Goal: Transaction & Acquisition: Purchase product/service

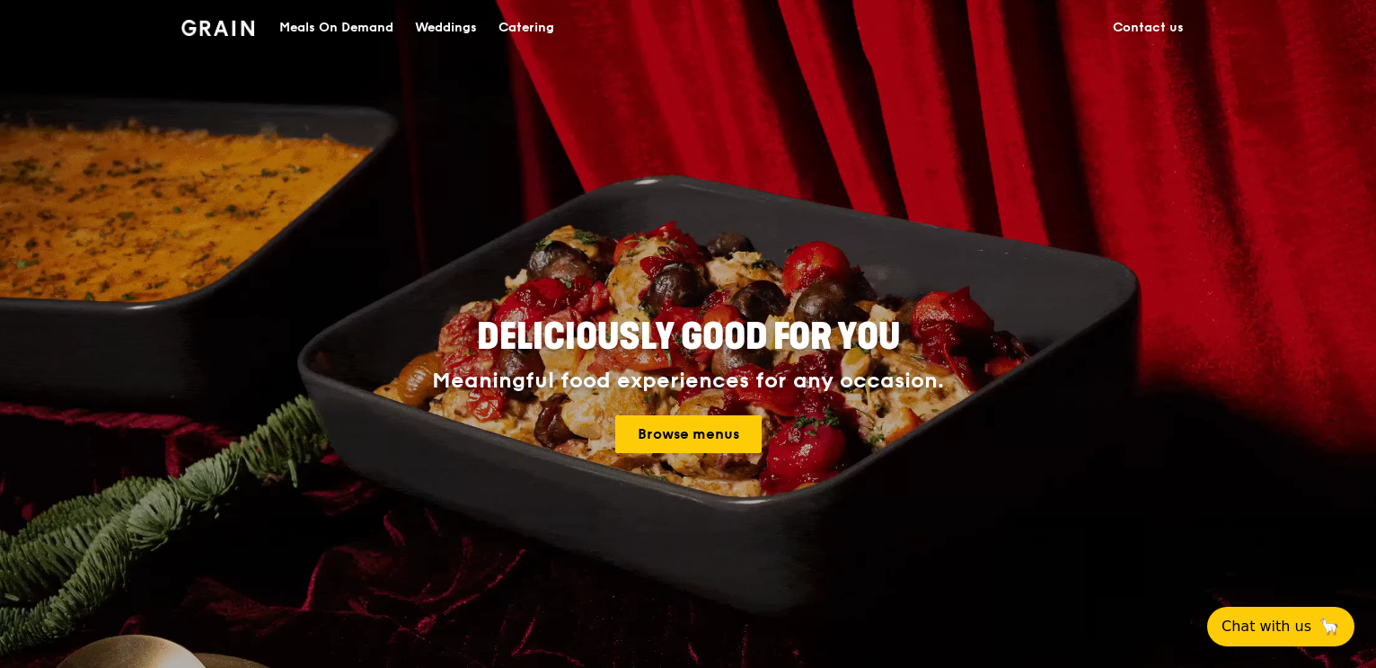
click at [380, 29] on div "Meals On Demand" at bounding box center [336, 28] width 114 height 54
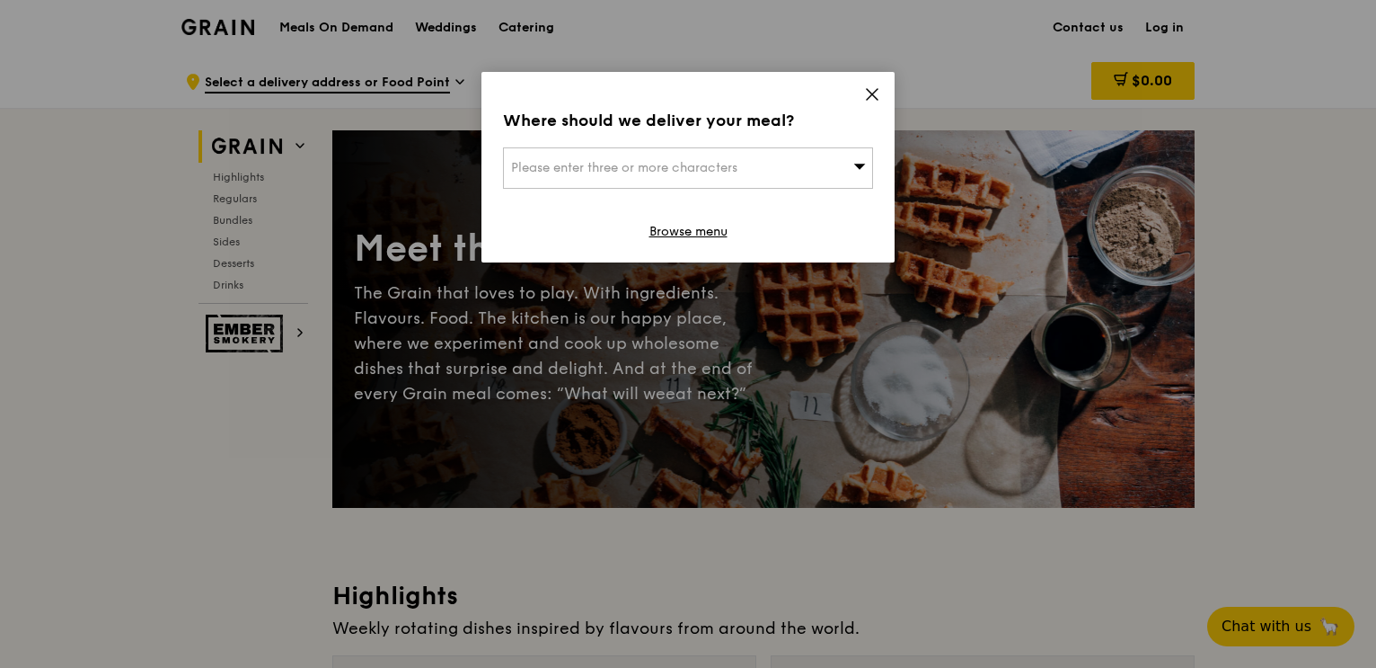
click at [855, 164] on icon at bounding box center [860, 166] width 12 height 5
click at [756, 164] on input "search" at bounding box center [688, 168] width 368 height 40
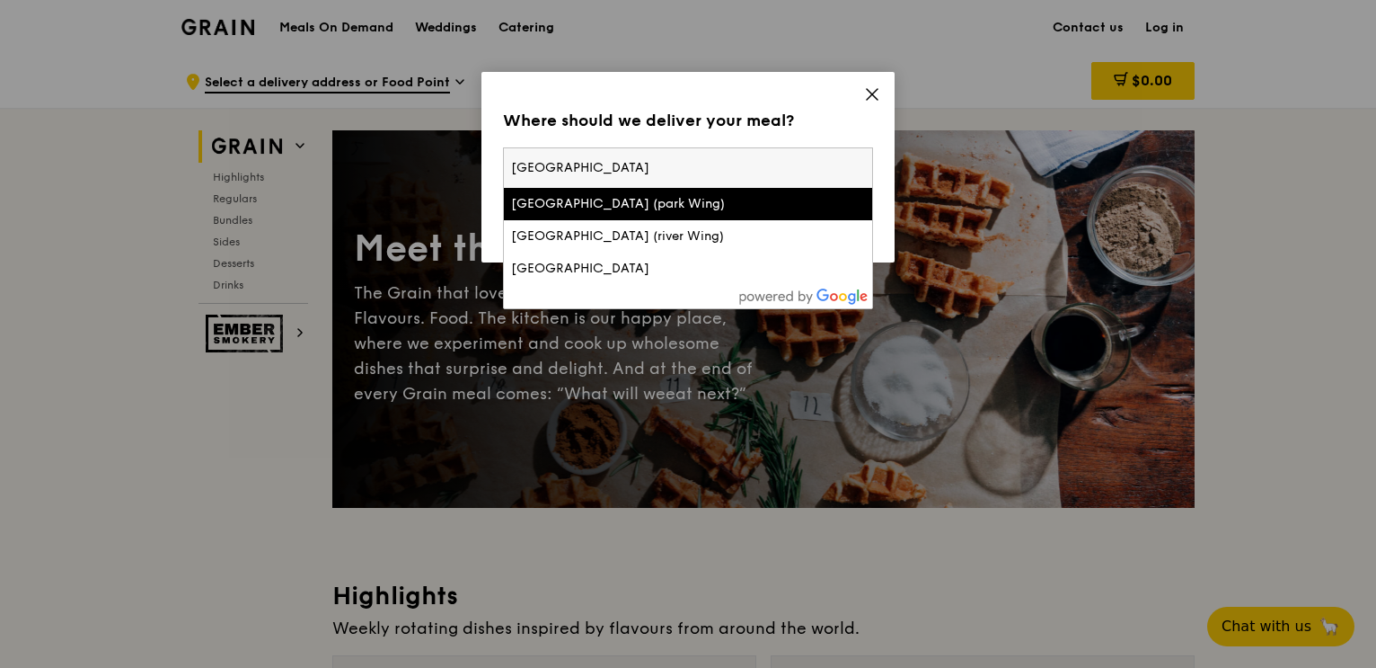
type input "[GEOGRAPHIC_DATA]"
click at [622, 216] on li "[GEOGRAPHIC_DATA] (park Wing)" at bounding box center [688, 204] width 368 height 32
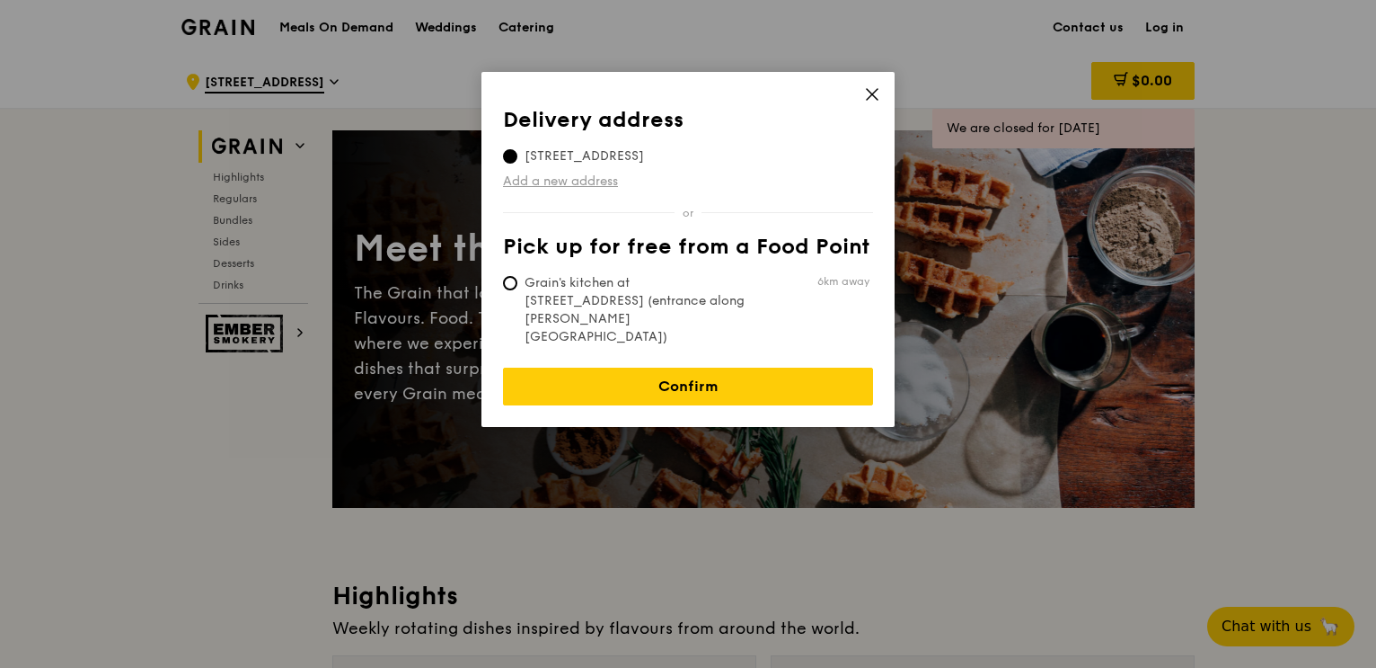
click at [592, 182] on link "Add a new address" at bounding box center [688, 181] width 370 height 18
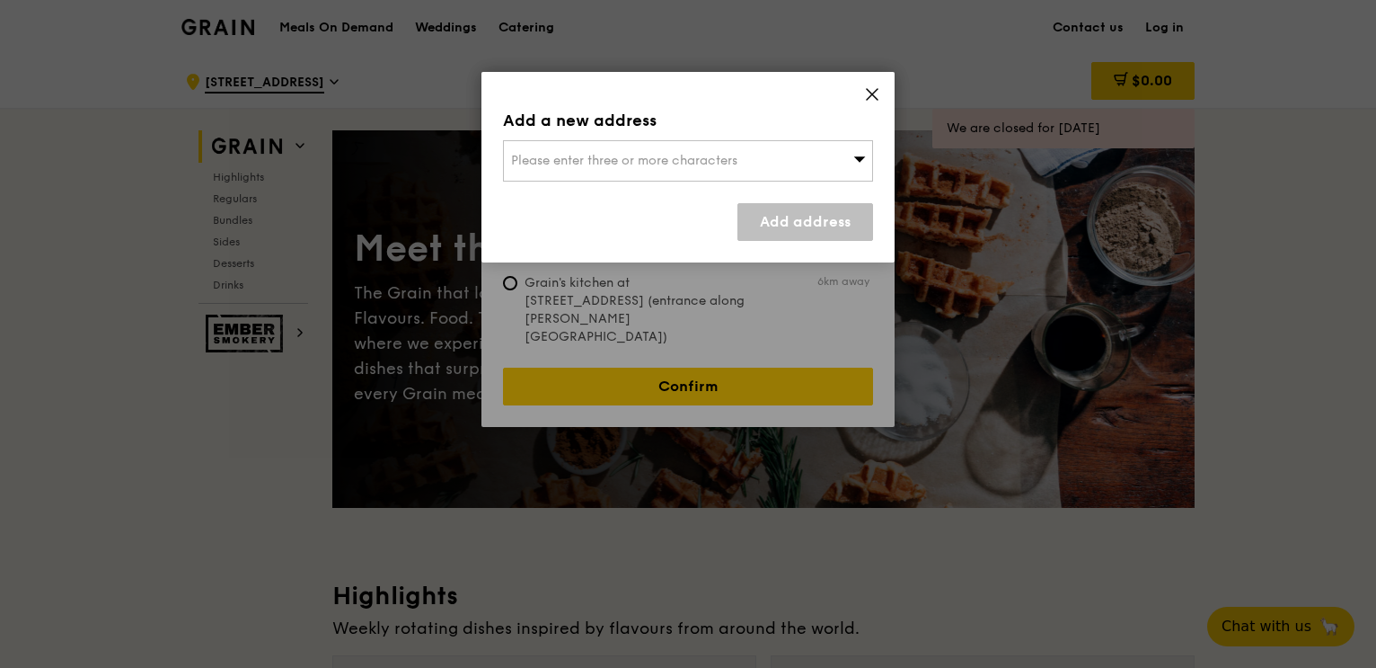
click at [587, 164] on span "Please enter three or more characters" at bounding box center [624, 160] width 226 height 15
click at [587, 164] on input "search" at bounding box center [688, 161] width 368 height 40
click at [580, 172] on input "search" at bounding box center [688, 161] width 368 height 40
paste input "239920"
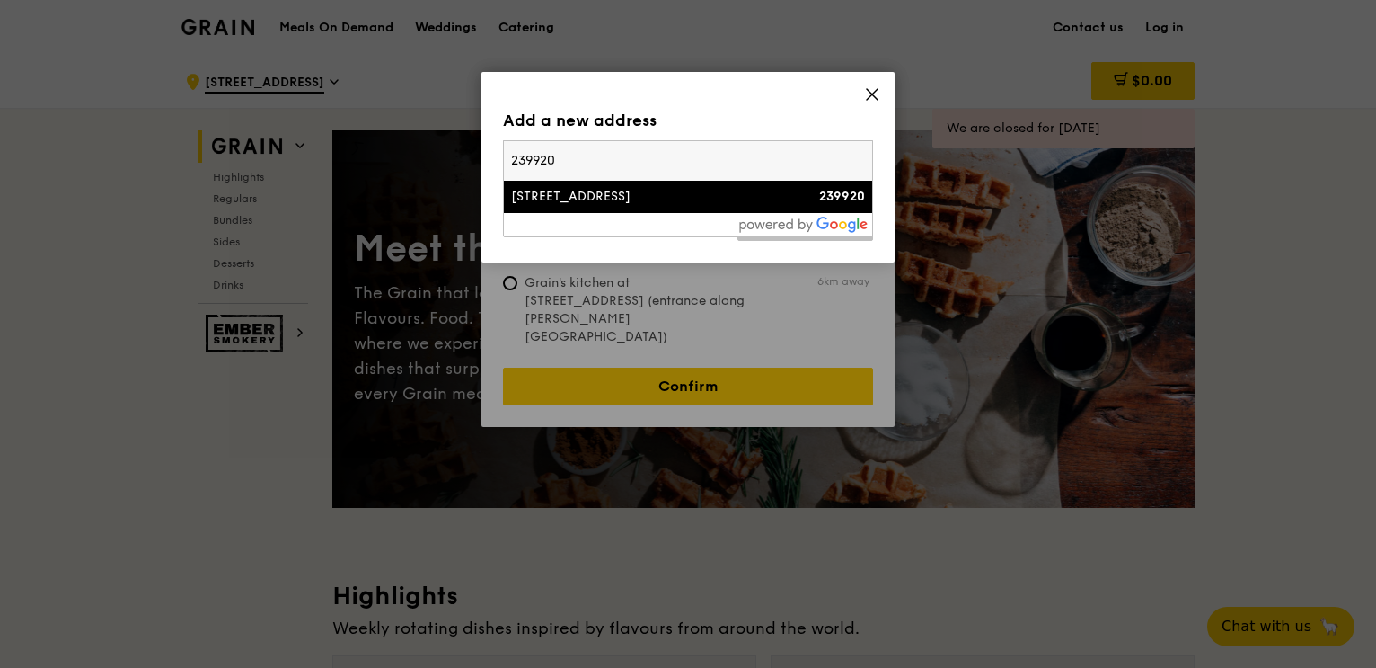
type input "239920"
click at [580, 209] on li "[STREET_ADDRESS] 239920" at bounding box center [688, 197] width 368 height 32
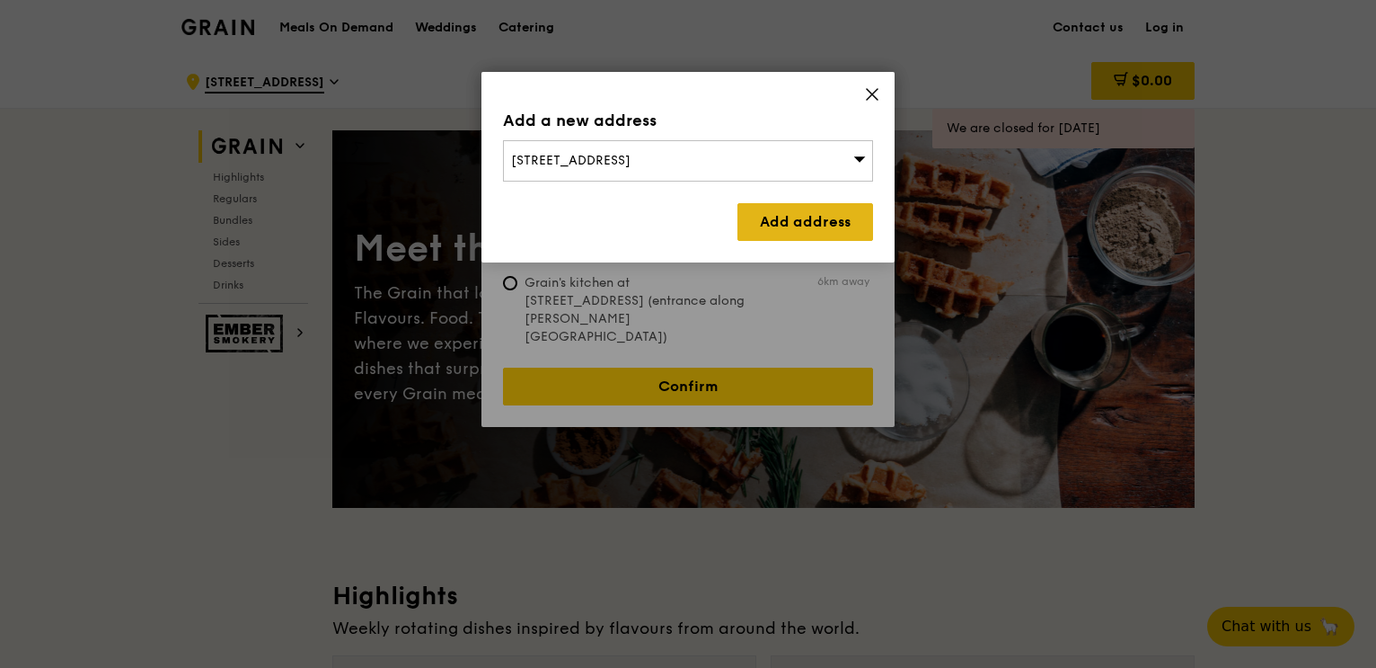
click at [816, 216] on link "Add address" at bounding box center [806, 222] width 136 height 38
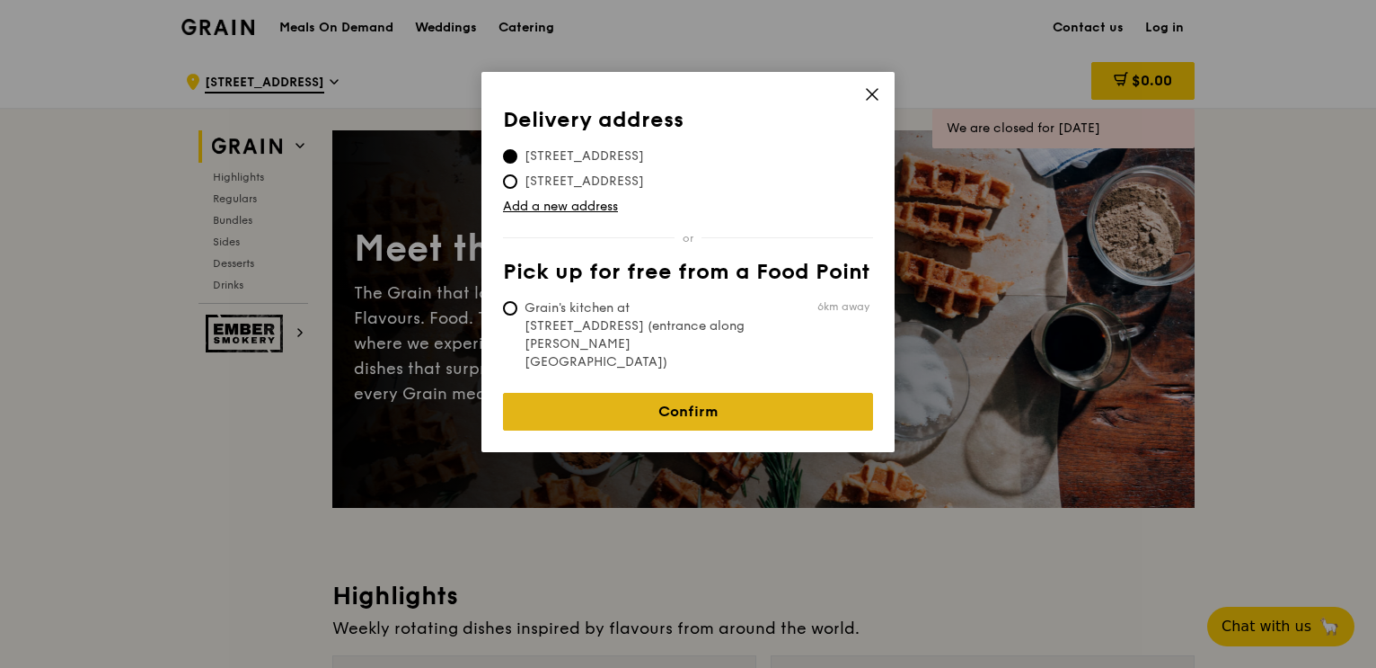
click at [733, 393] on link "Confirm" at bounding box center [688, 412] width 370 height 38
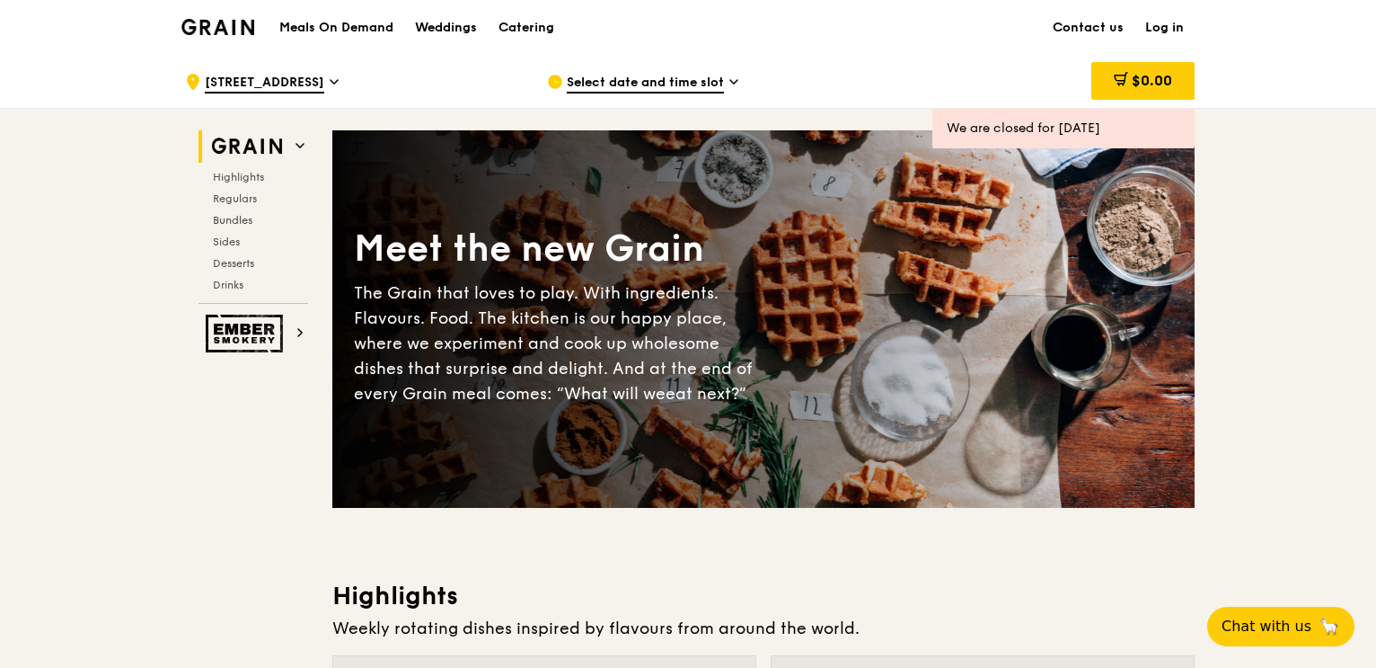
click at [688, 79] on span "Select date and time slot" at bounding box center [645, 84] width 157 height 20
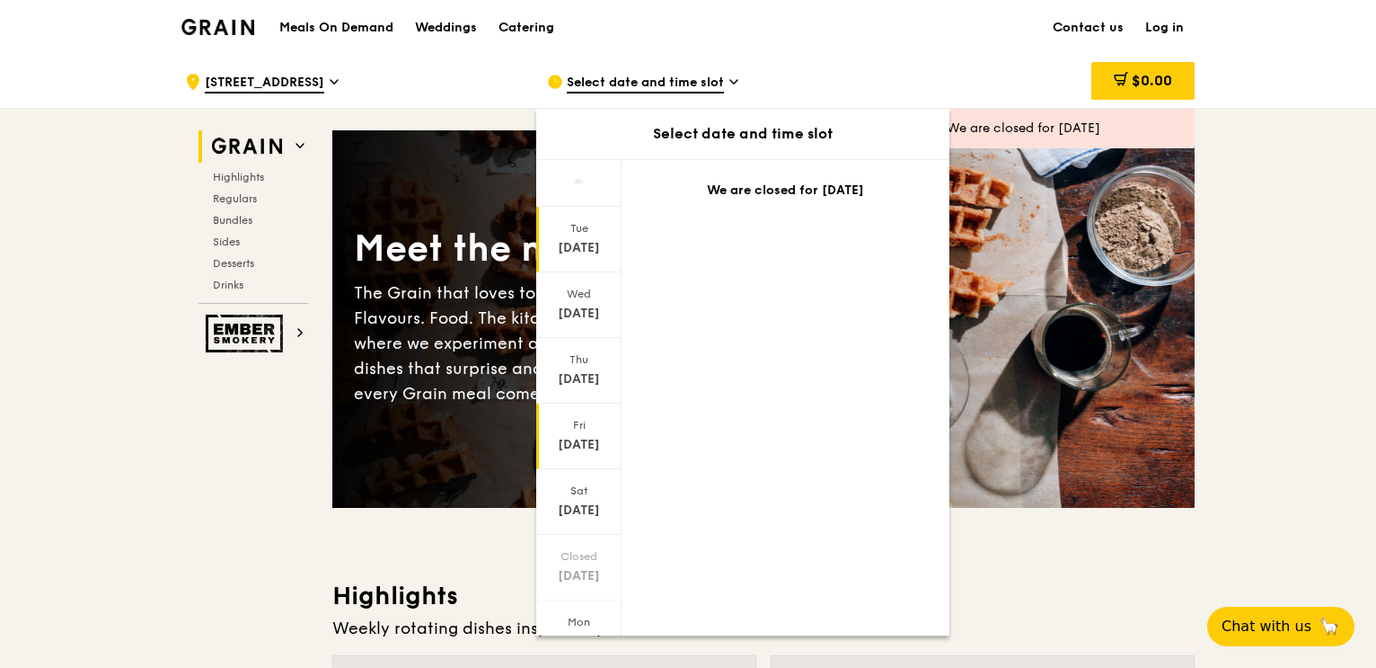
scroll to position [75, 0]
click at [573, 606] on icon at bounding box center [578, 612] width 13 height 13
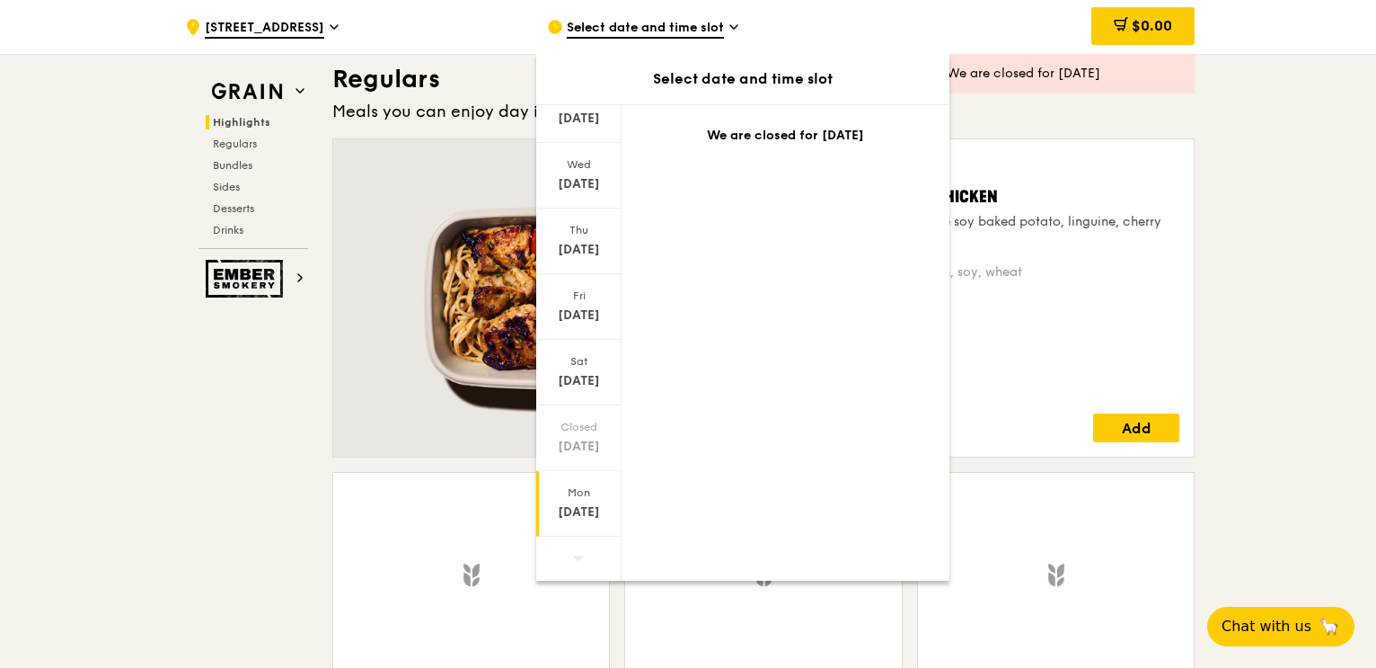
scroll to position [1258, 0]
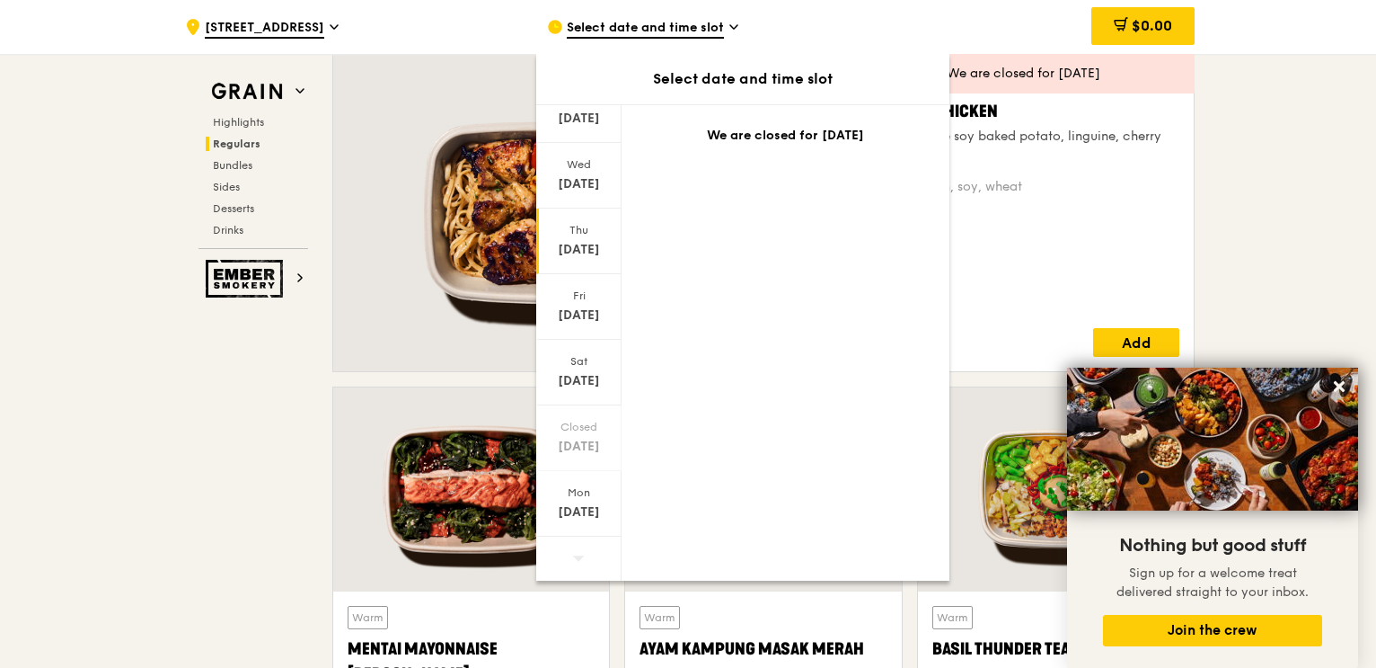
click at [595, 254] on div "[DATE]" at bounding box center [579, 250] width 80 height 18
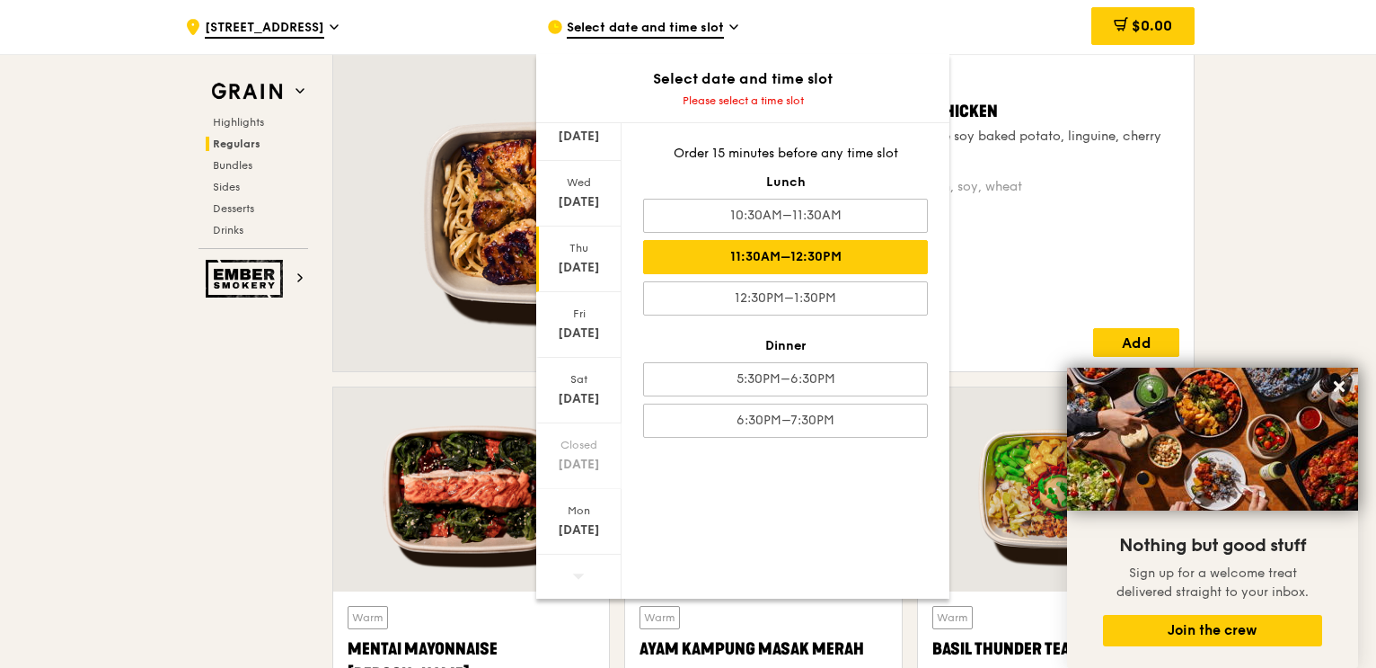
click at [766, 261] on div "11:30AM–12:30PM" at bounding box center [785, 257] width 285 height 34
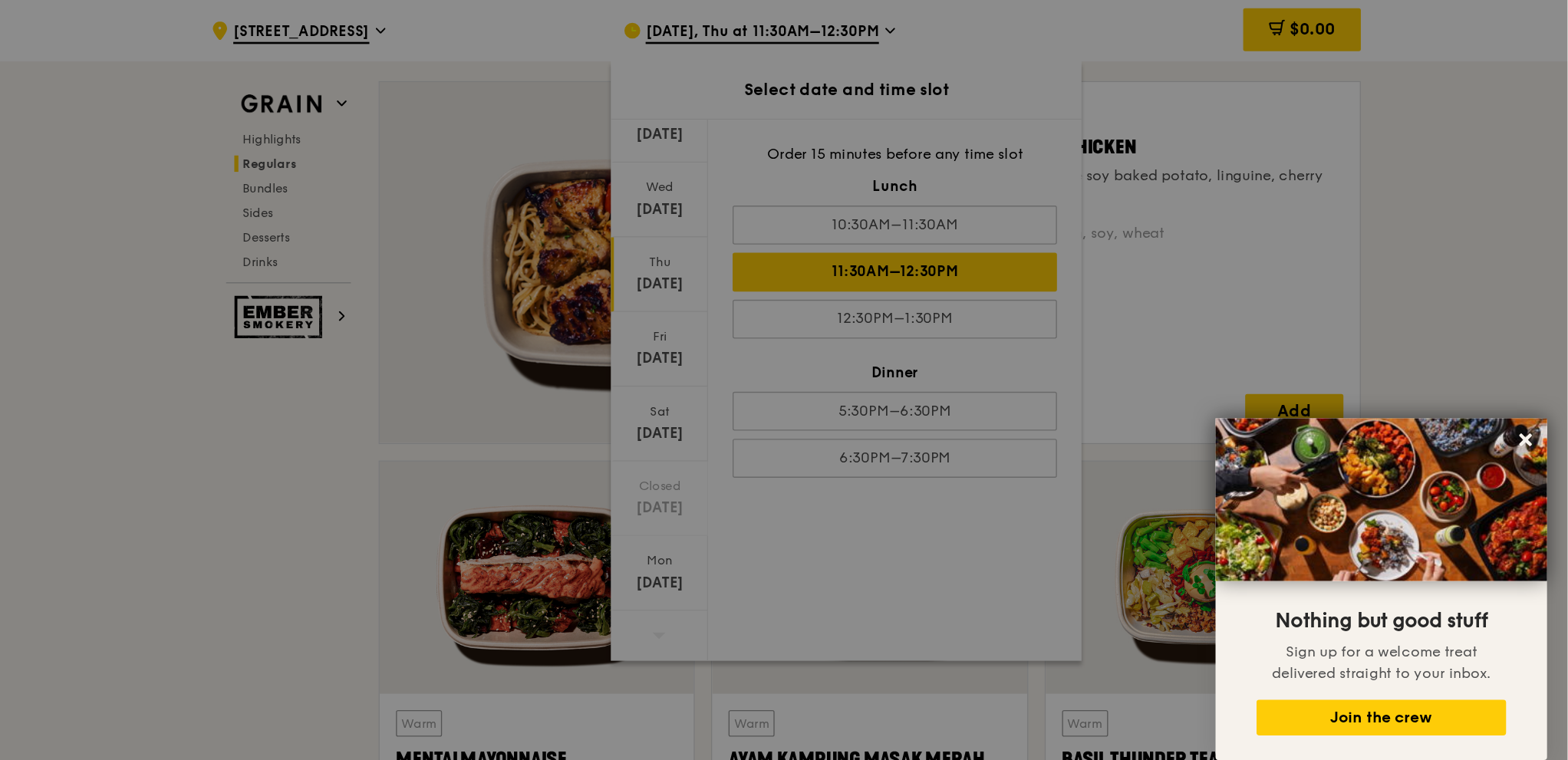
scroll to position [1090, 0]
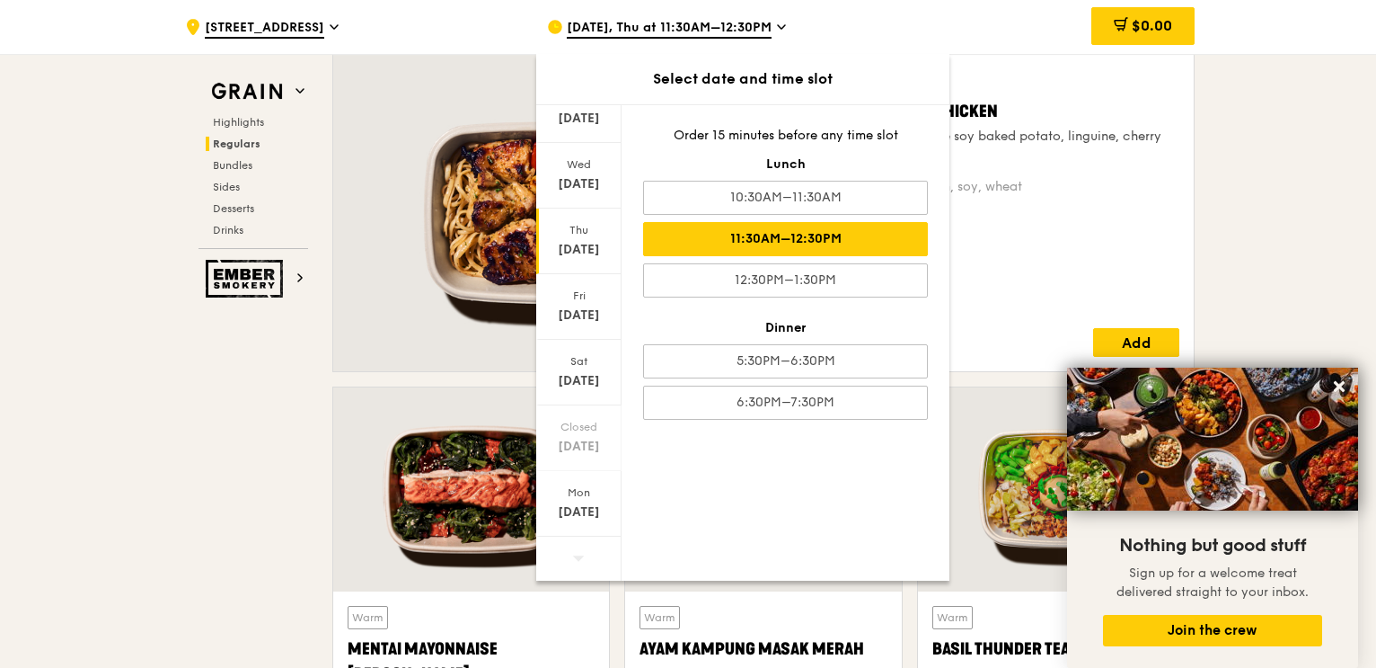
click at [988, 59] on div "Warm Honey Duo Mustard Chicken house-blend mustard, maple soy baked potato, lin…" at bounding box center [979, 212] width 430 height 317
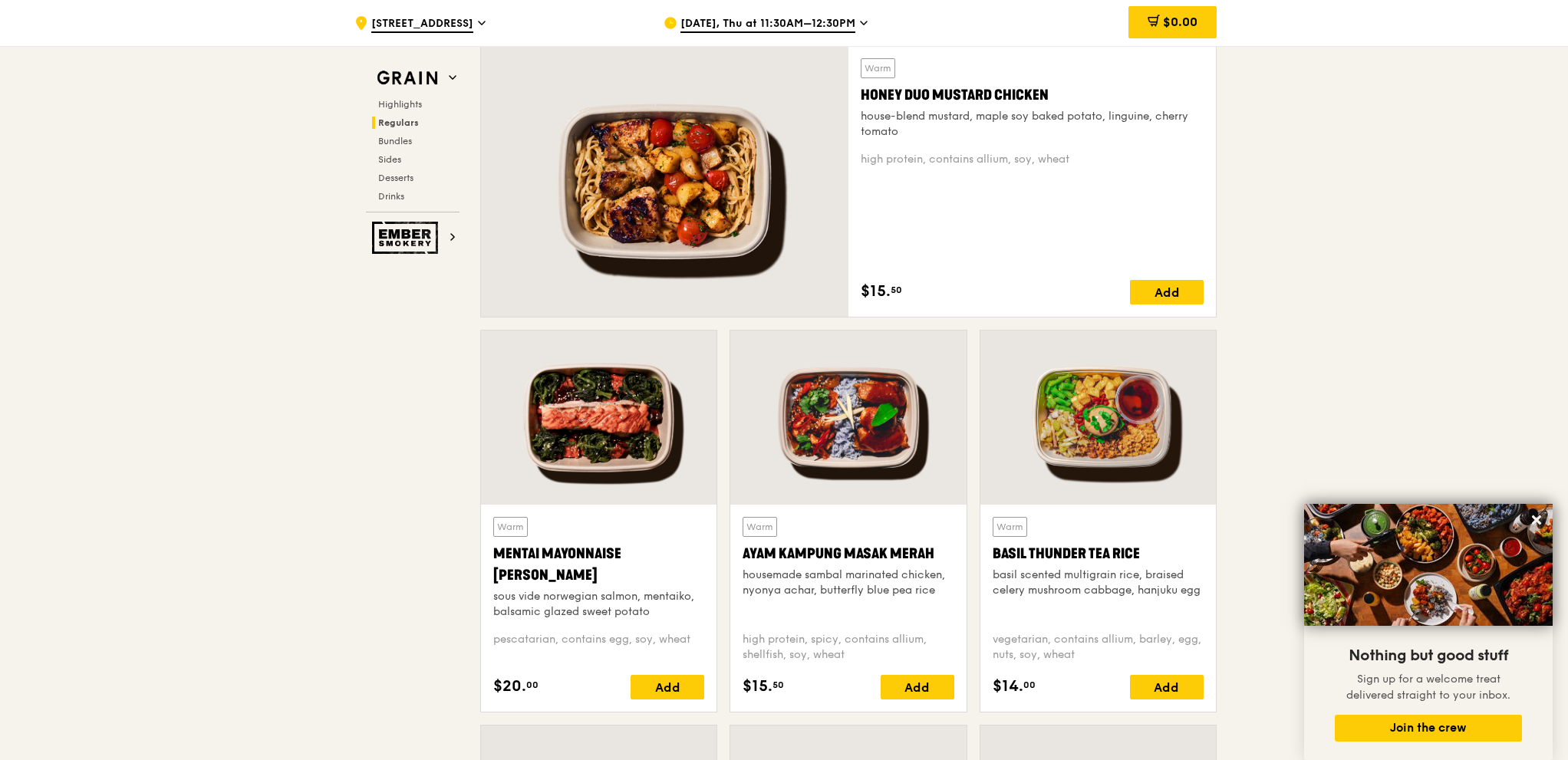
click at [919, 120] on div "house-blend mustard, maple soy baked potato, linguine, cherry tomato" at bounding box center [1033, 125] width 343 height 31
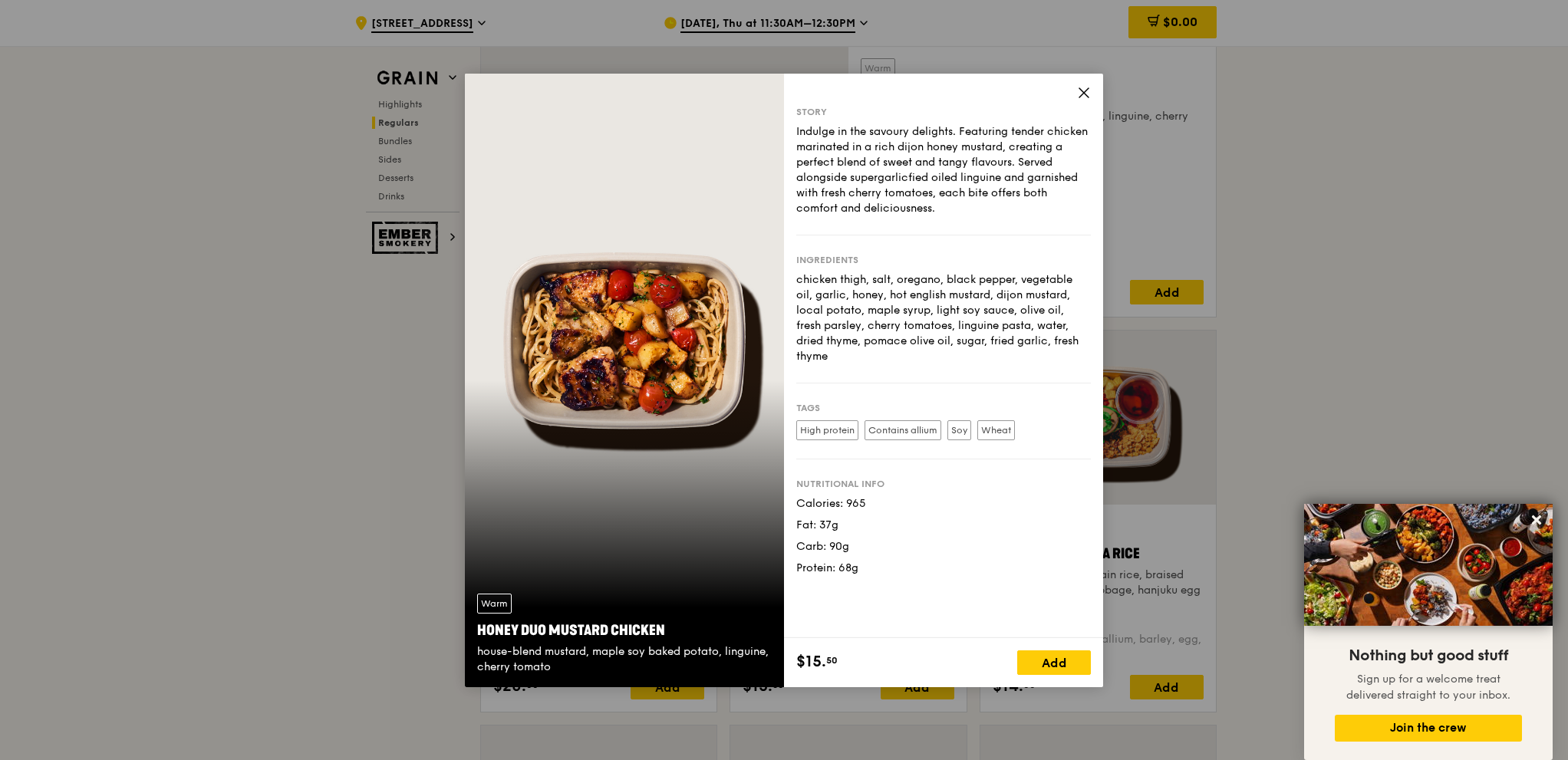
click at [1084, 91] on icon at bounding box center [1084, 93] width 14 height 14
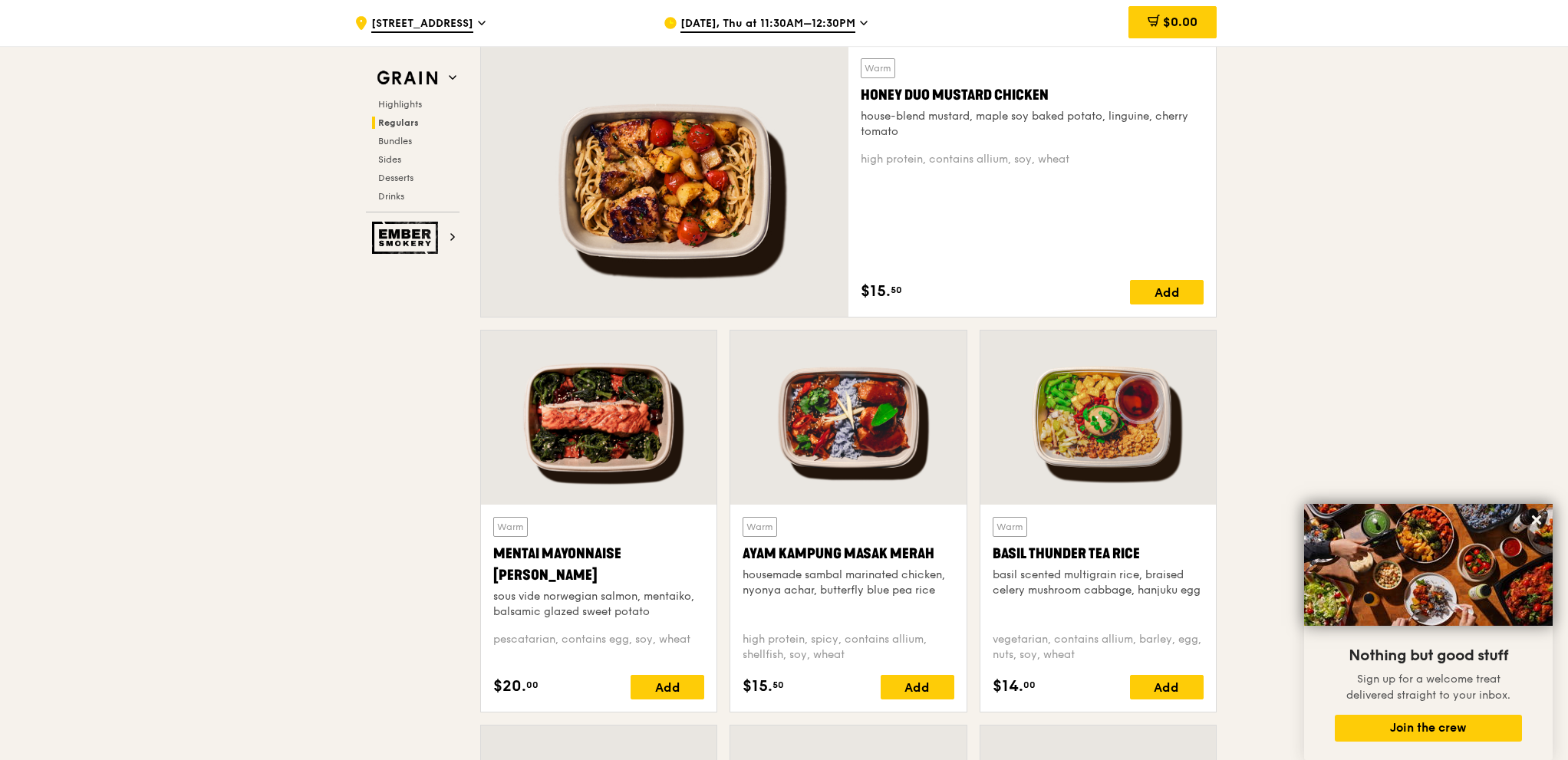
click at [1090, 152] on div "high protein, contains allium, soy, wheat" at bounding box center [1033, 160] width 343 height 15
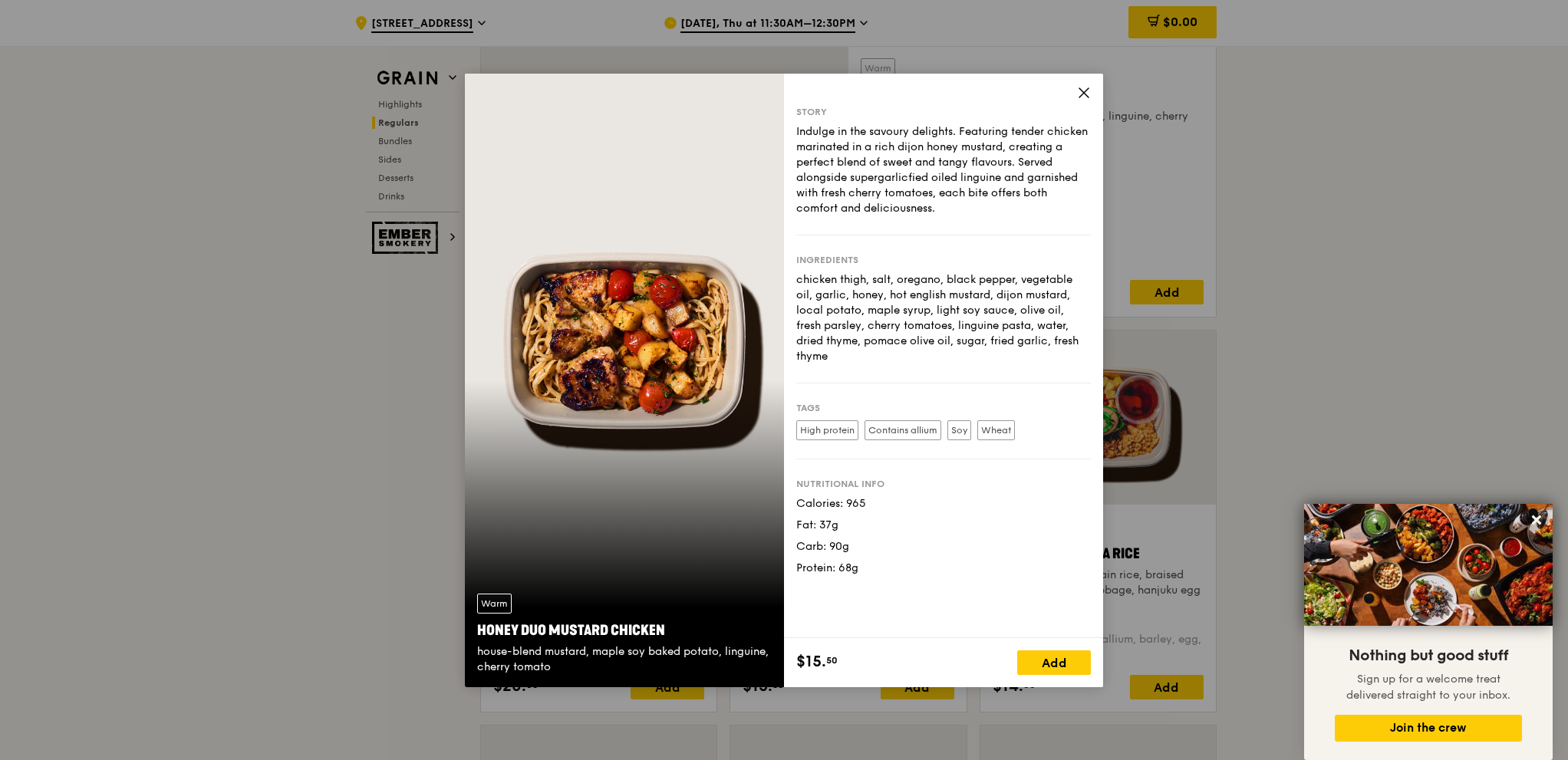
click at [1080, 99] on icon at bounding box center [1084, 93] width 14 height 14
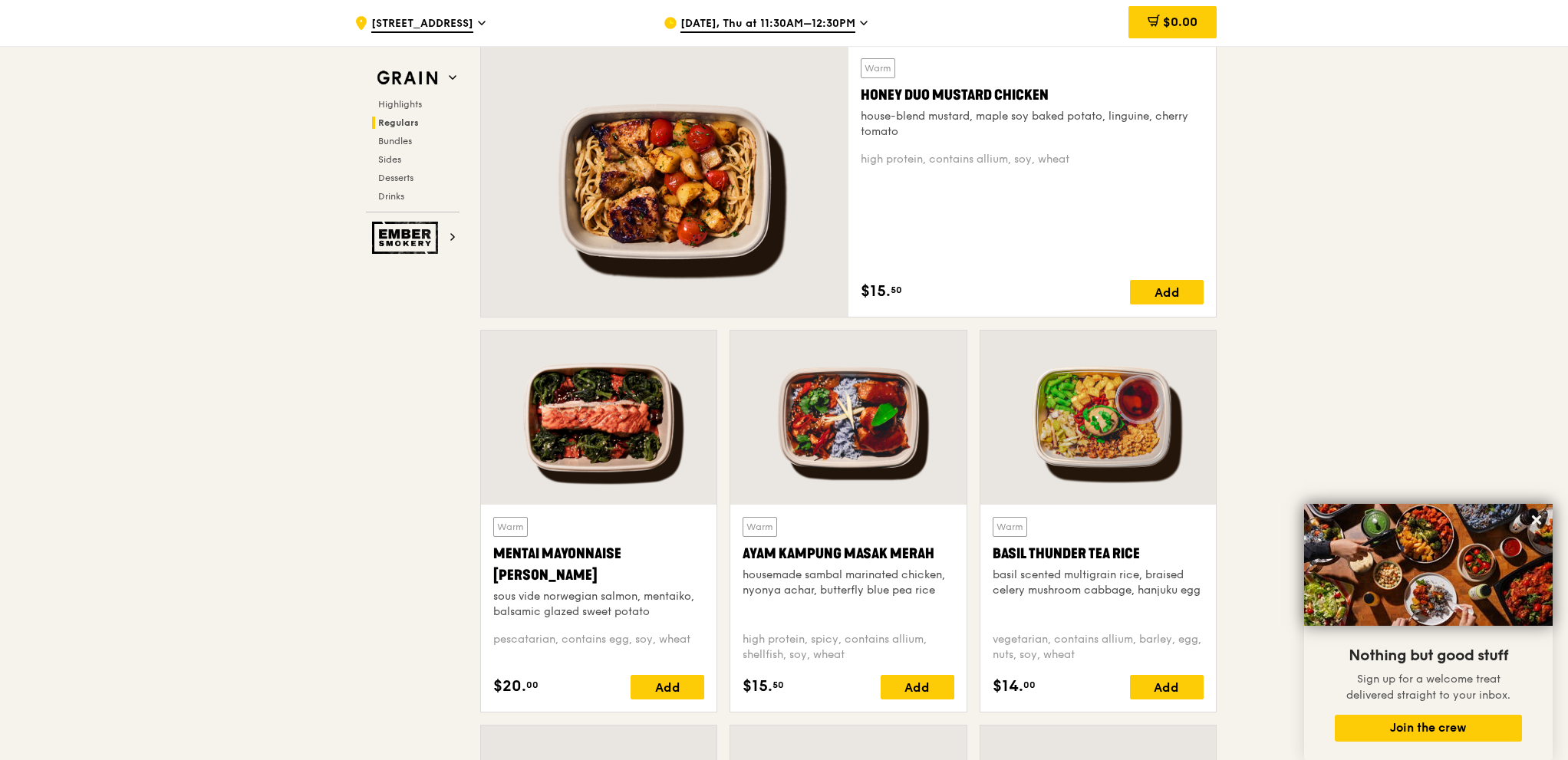
drag, startPoint x: 861, startPoint y: 89, endPoint x: 1077, endPoint y: 159, distance: 227.1
click at [1077, 159] on div "Warm Honey Duo Mustard Chicken house-blend mustard, maple soy baked potato, lin…" at bounding box center [1033, 181] width 343 height 246
copy div "Honey Duo Mustard Chicken house-blend mustard, maple soy baked potato, linguine…"
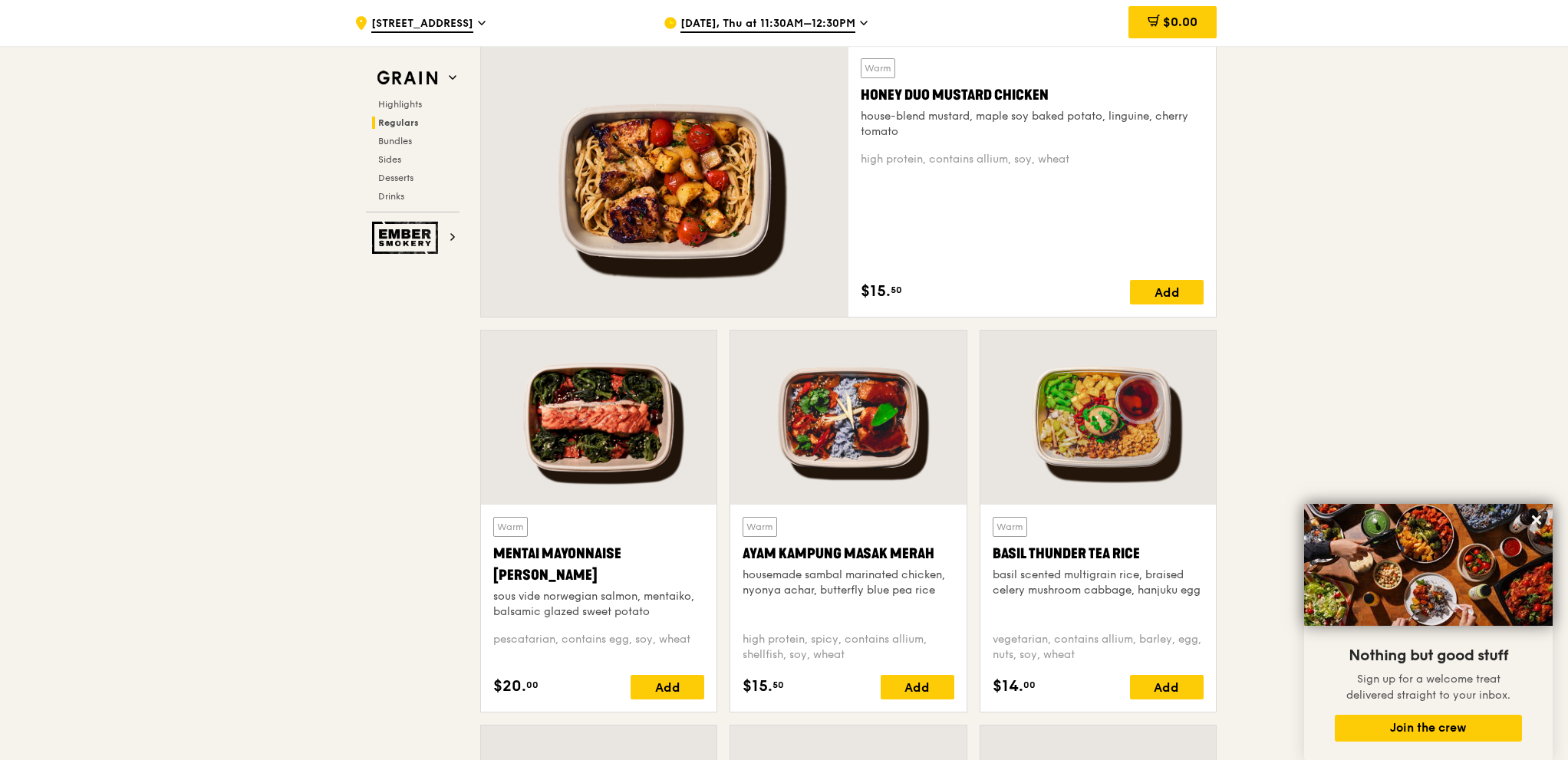
drag, startPoint x: 744, startPoint y: 548, endPoint x: 940, endPoint y: 652, distance: 221.9
click at [940, 570] on div "Warm Ayam [GEOGRAPHIC_DATA] housemade sambal marinated chicken, nyonya achar, b…" at bounding box center [848, 609] width 211 height 183
copy div "Ayam Kampung Masak Merah housemade sambal marinated chicken, nyonya achar, butt…"
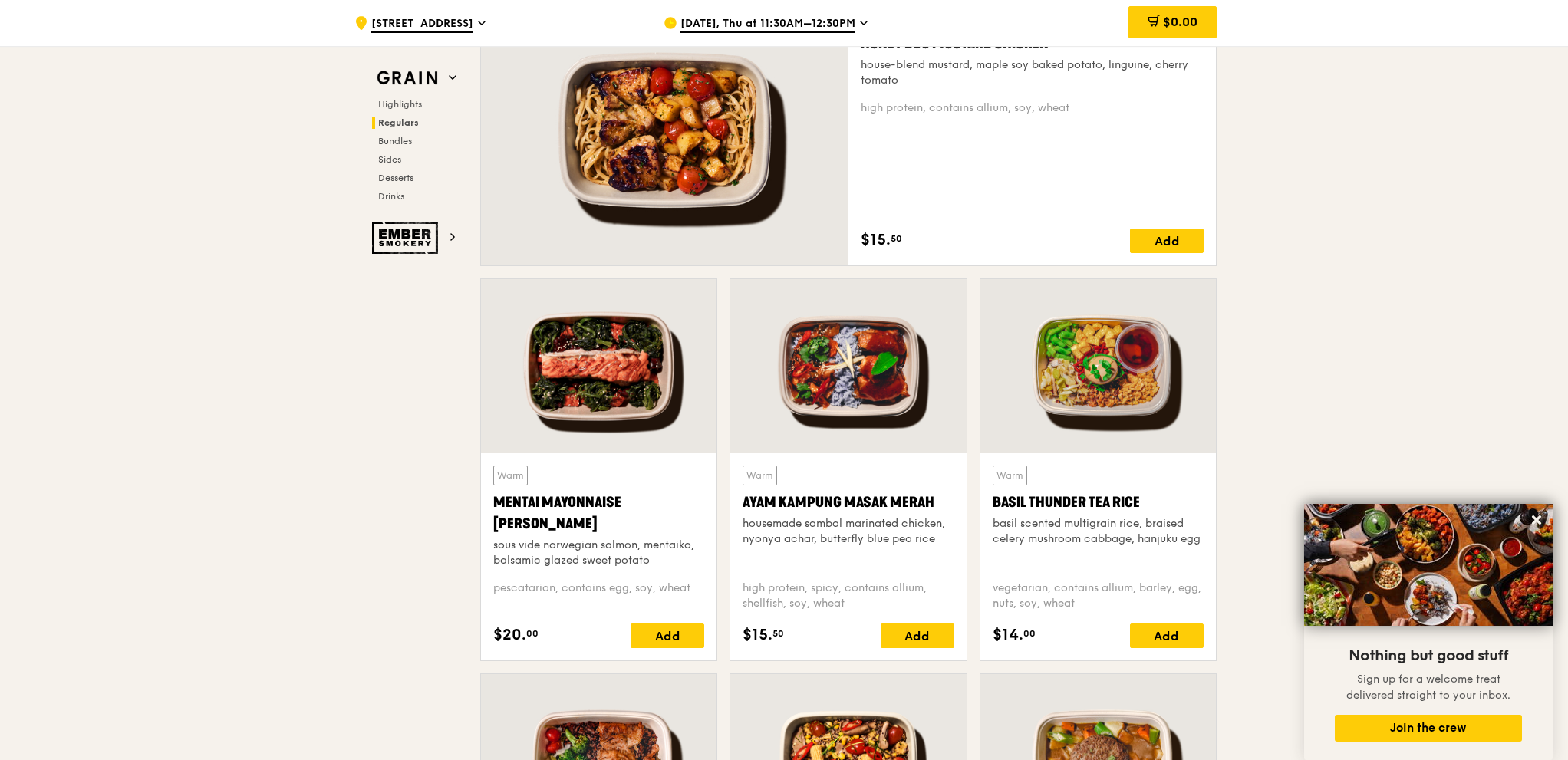
scroll to position [1166, 0]
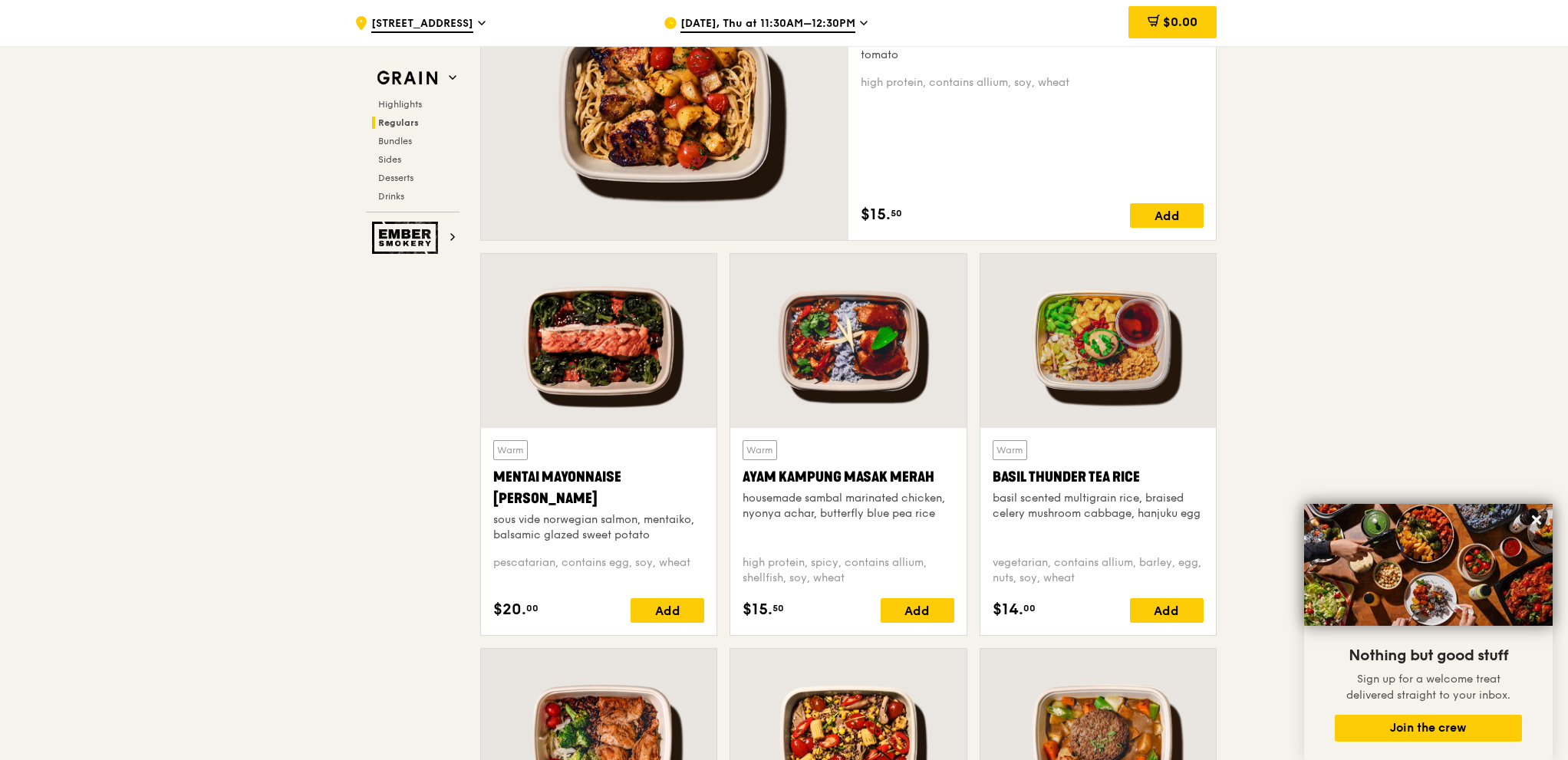
drag, startPoint x: 989, startPoint y: 475, endPoint x: 1182, endPoint y: 573, distance: 216.5
click at [1129, 570] on div "Warm Basil Thunder Tea [PERSON_NAME] scented multigrain rice, braised celery mu…" at bounding box center [1098, 531] width 236 height 208
copy div "Basil Thunder Tea [PERSON_NAME] scented multigrain rice, braised celery mushroo…"
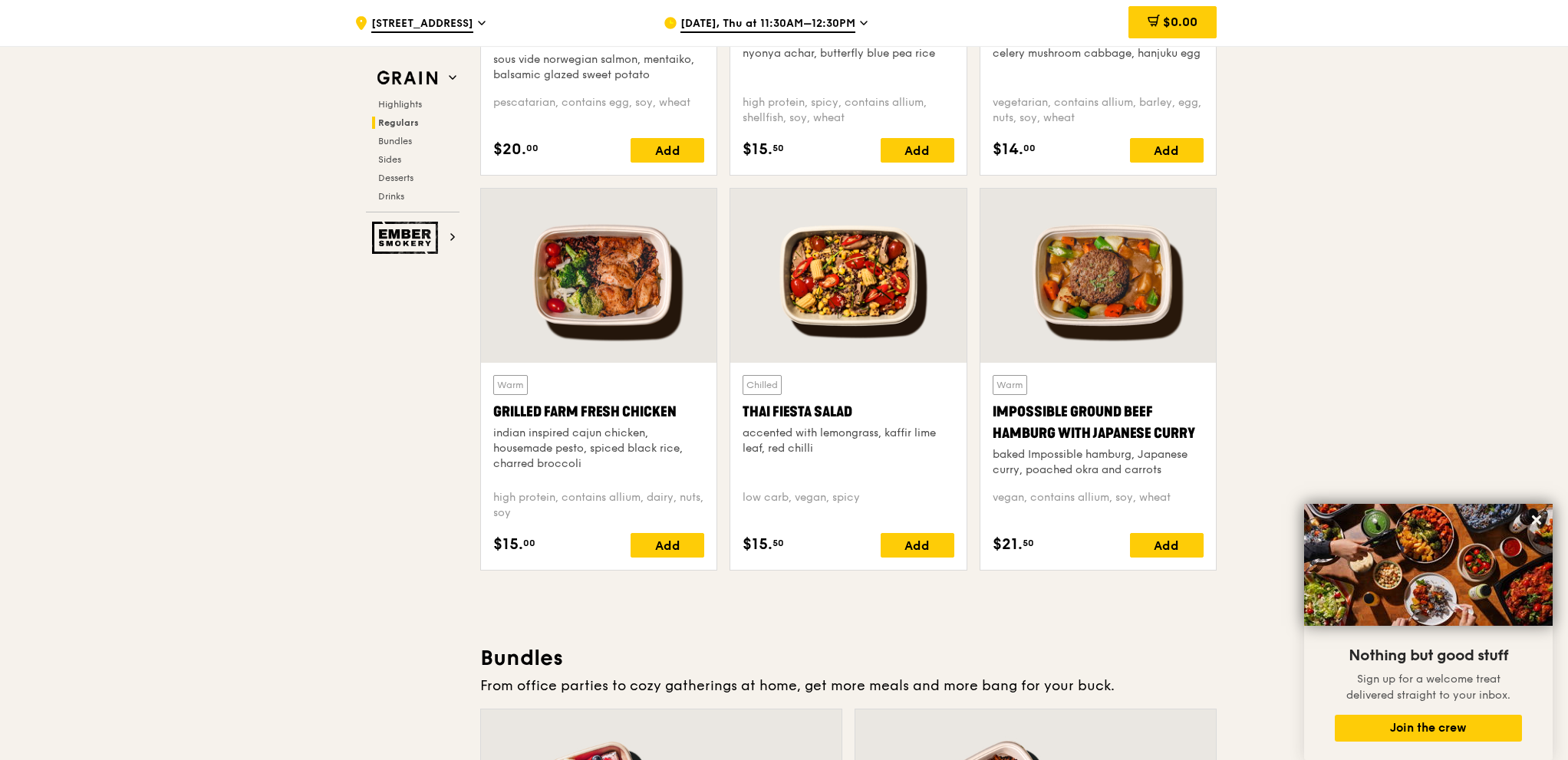
scroll to position [1550, 0]
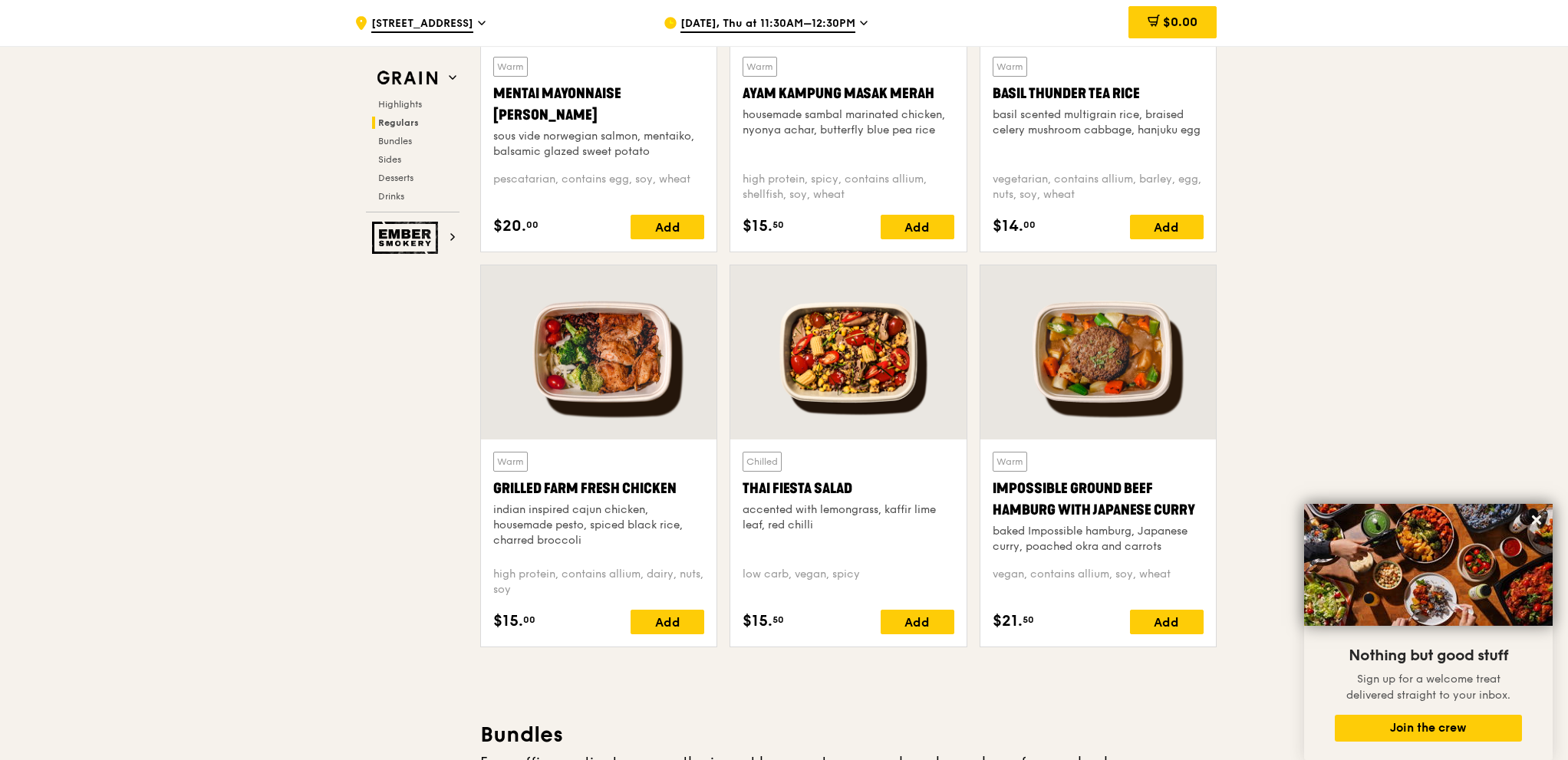
drag, startPoint x: 875, startPoint y: 577, endPoint x: 742, endPoint y: 485, distance: 161.7
click at [742, 485] on div "Chilled Thai Fiesta Salad accented with lemongrass, kaffir lime leaf, red chill…" at bounding box center [848, 543] width 236 height 208
copy div "Thai Fiesta Salad accented with lemongrass, kaffir lime leaf, red chilli low ca…"
drag, startPoint x: 535, startPoint y: 587, endPoint x: 478, endPoint y: 490, distance: 112.5
click at [478, 490] on div "Warm Grilled Farm Fresh Chicken indian inspired cajun chicken, housemade pesto,…" at bounding box center [599, 462] width 249 height 395
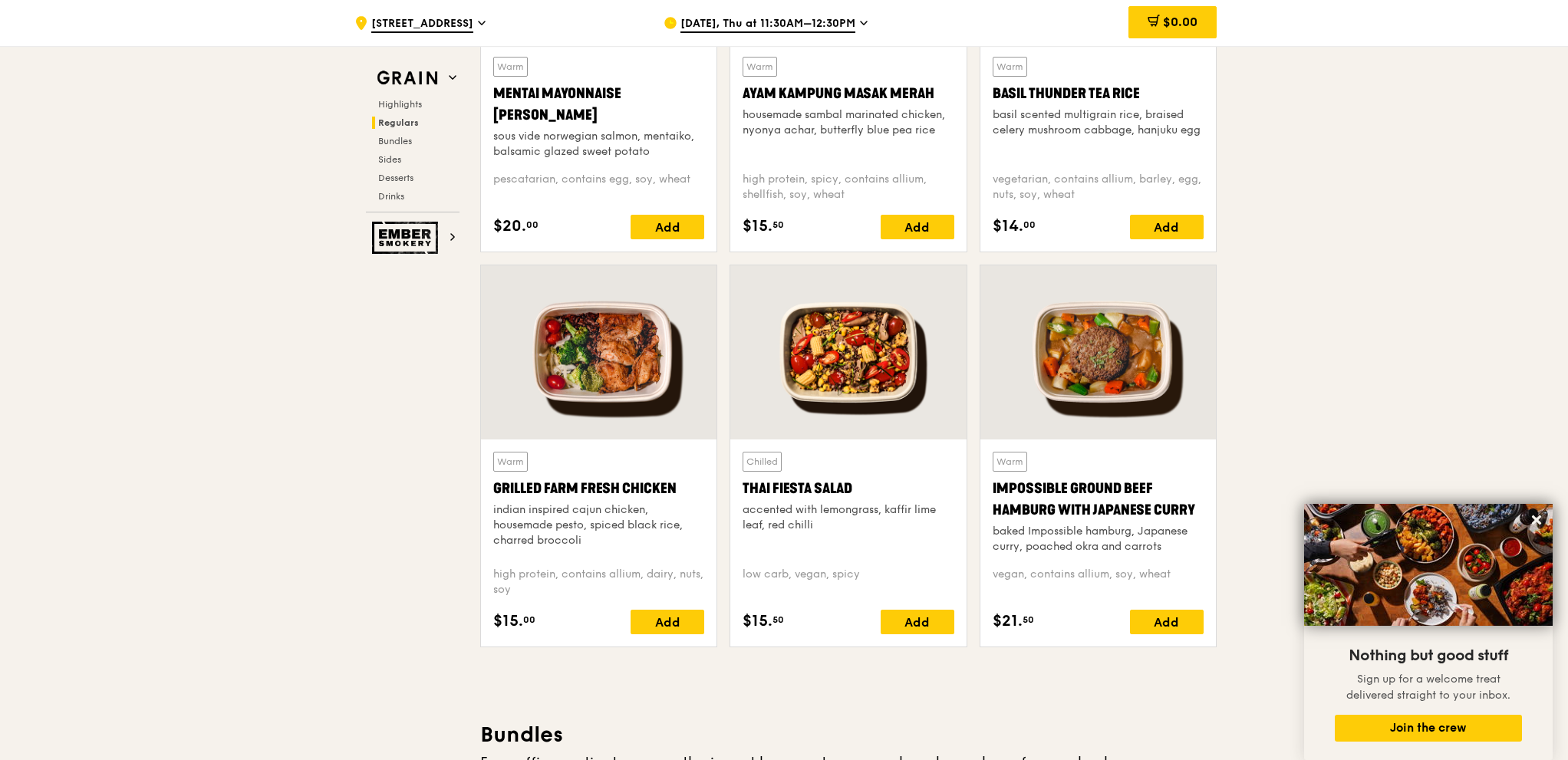
copy div "Grilled Farm Fresh Chicken indian inspired cajun chicken, housemade pesto, spic…"
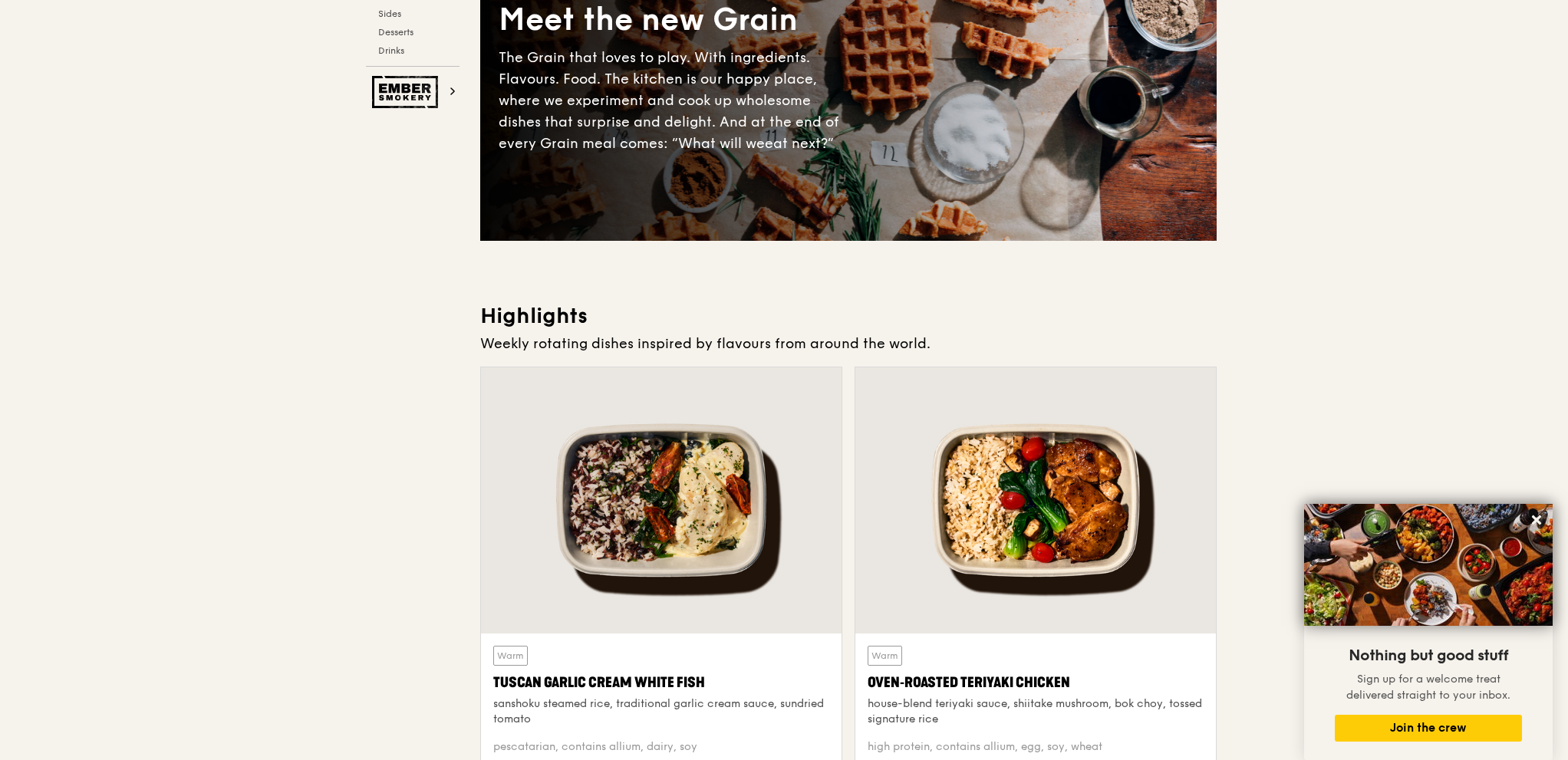
scroll to position [0, 0]
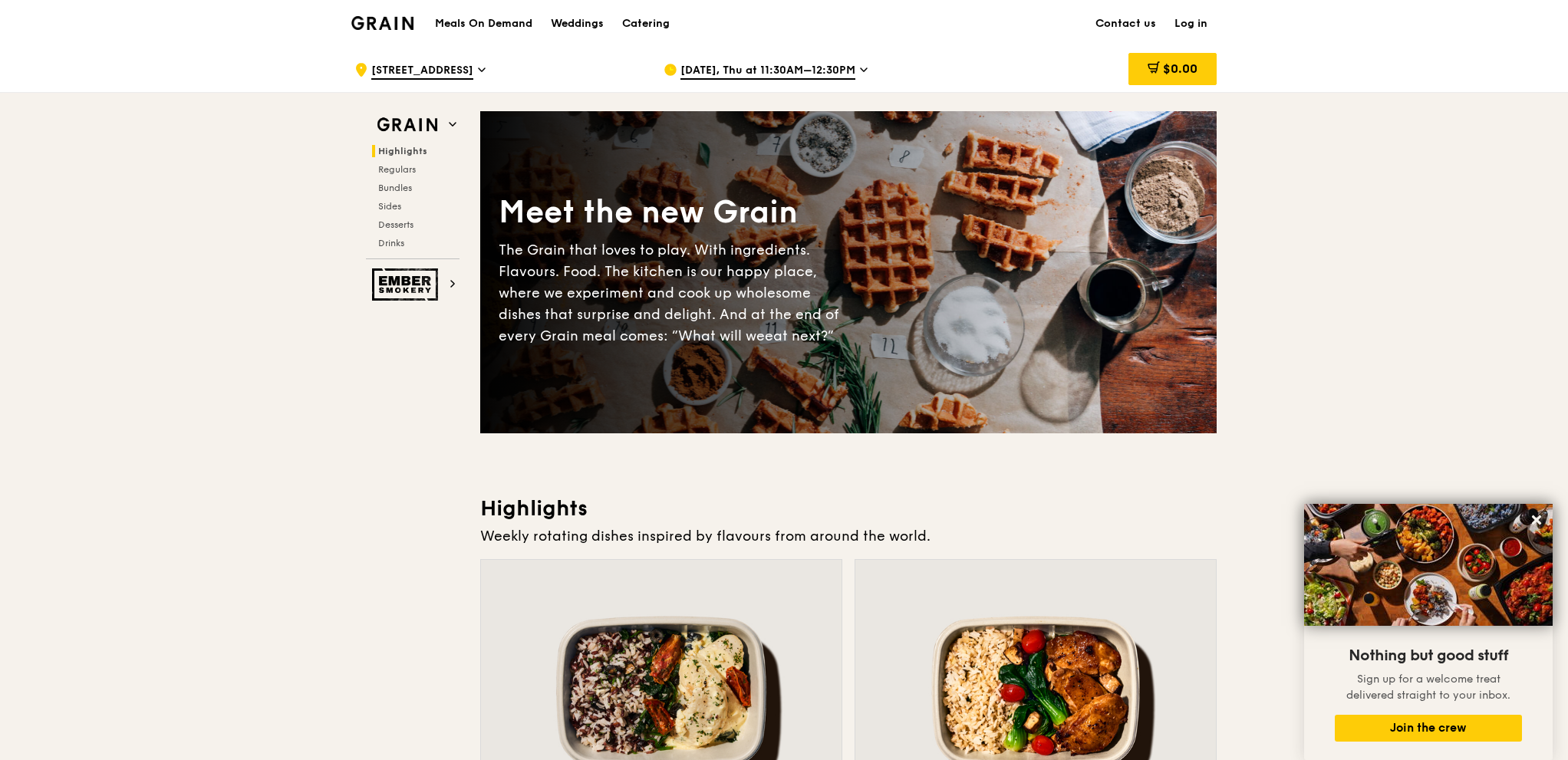
click at [424, 140] on div "Grain Highlights Regulars Bundles Sides Desserts Drinks" at bounding box center [413, 184] width 94 height 148
click at [422, 151] on span "Highlights" at bounding box center [402, 151] width 49 height 11
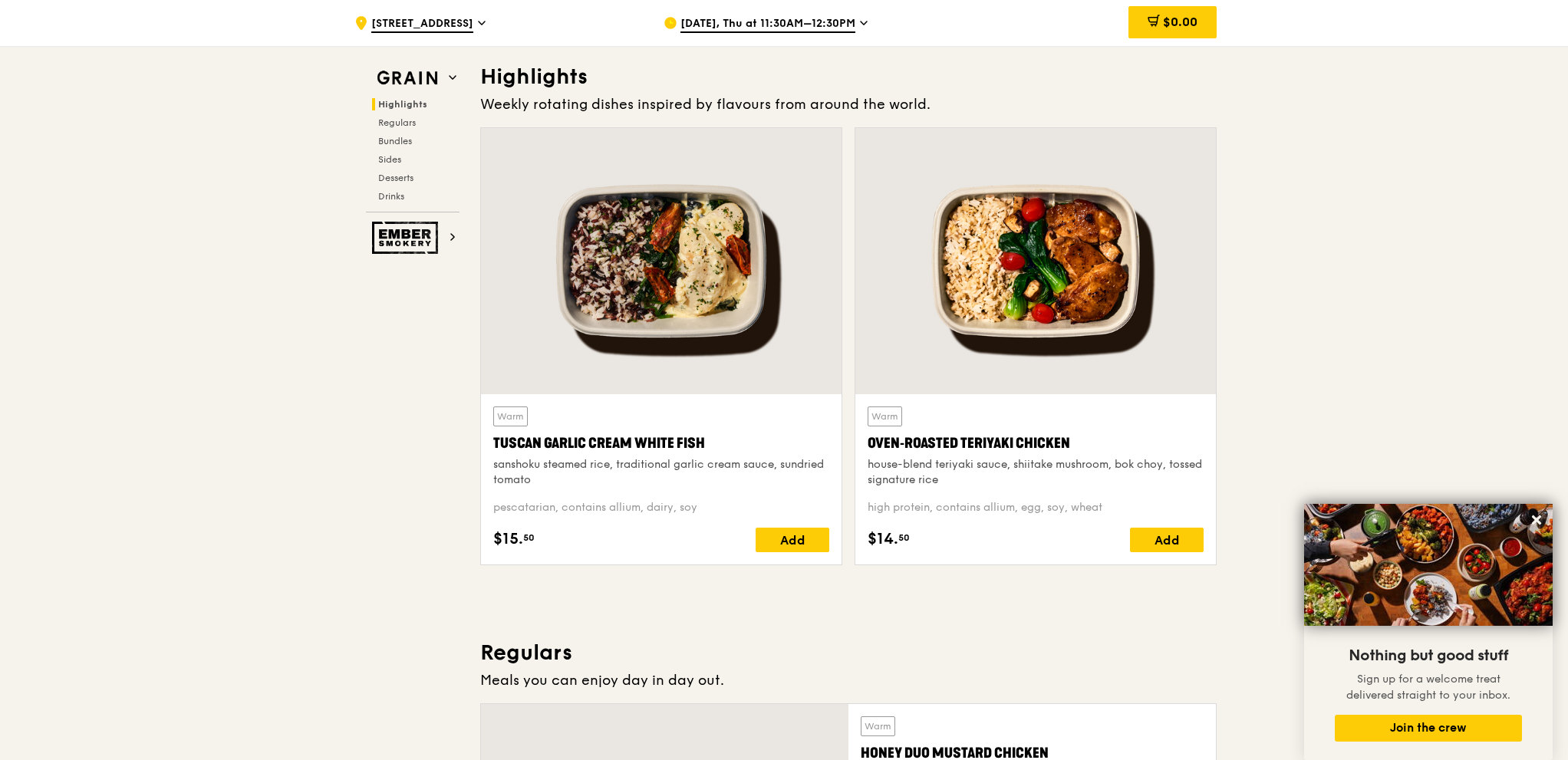
scroll to position [433, 0]
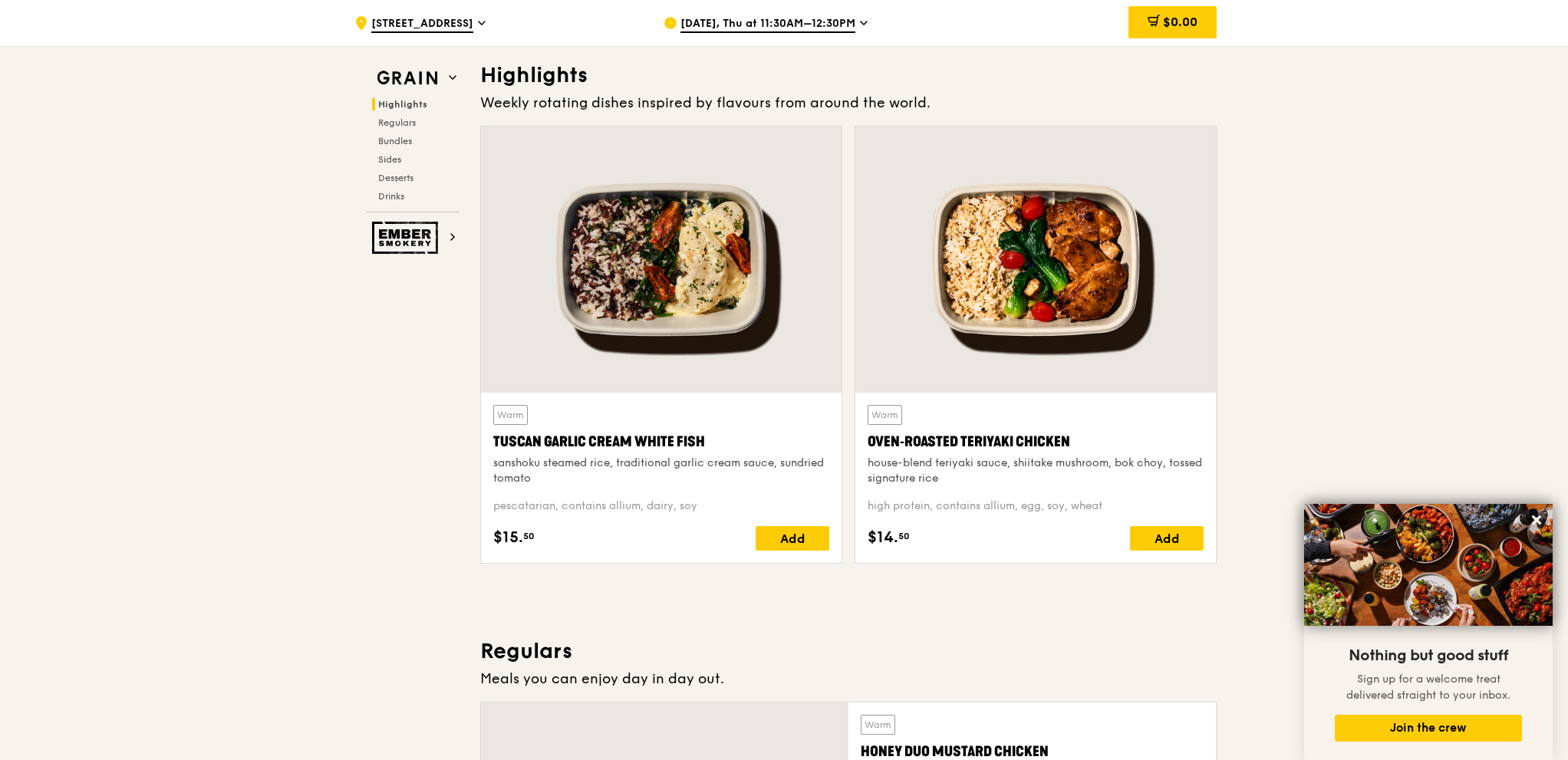
drag, startPoint x: 486, startPoint y: 441, endPoint x: 718, endPoint y: 496, distance: 238.4
click at [718, 496] on div "Warm Tuscan Garlic Cream White Fish sanshoku steamed rice, traditional garlic c…" at bounding box center [661, 477] width 360 height 170
copy div "Tuscan Garlic Cream White Fish sanshoku steamed rice, traditional garlic cream …"
drag, startPoint x: 1070, startPoint y: 443, endPoint x: 863, endPoint y: 450, distance: 207.1
click at [863, 450] on div "Warm Oven‑Roasted Teriyaki Chicken house-blend teriyaki sauce, shiitake mushroo…" at bounding box center [1036, 477] width 360 height 170
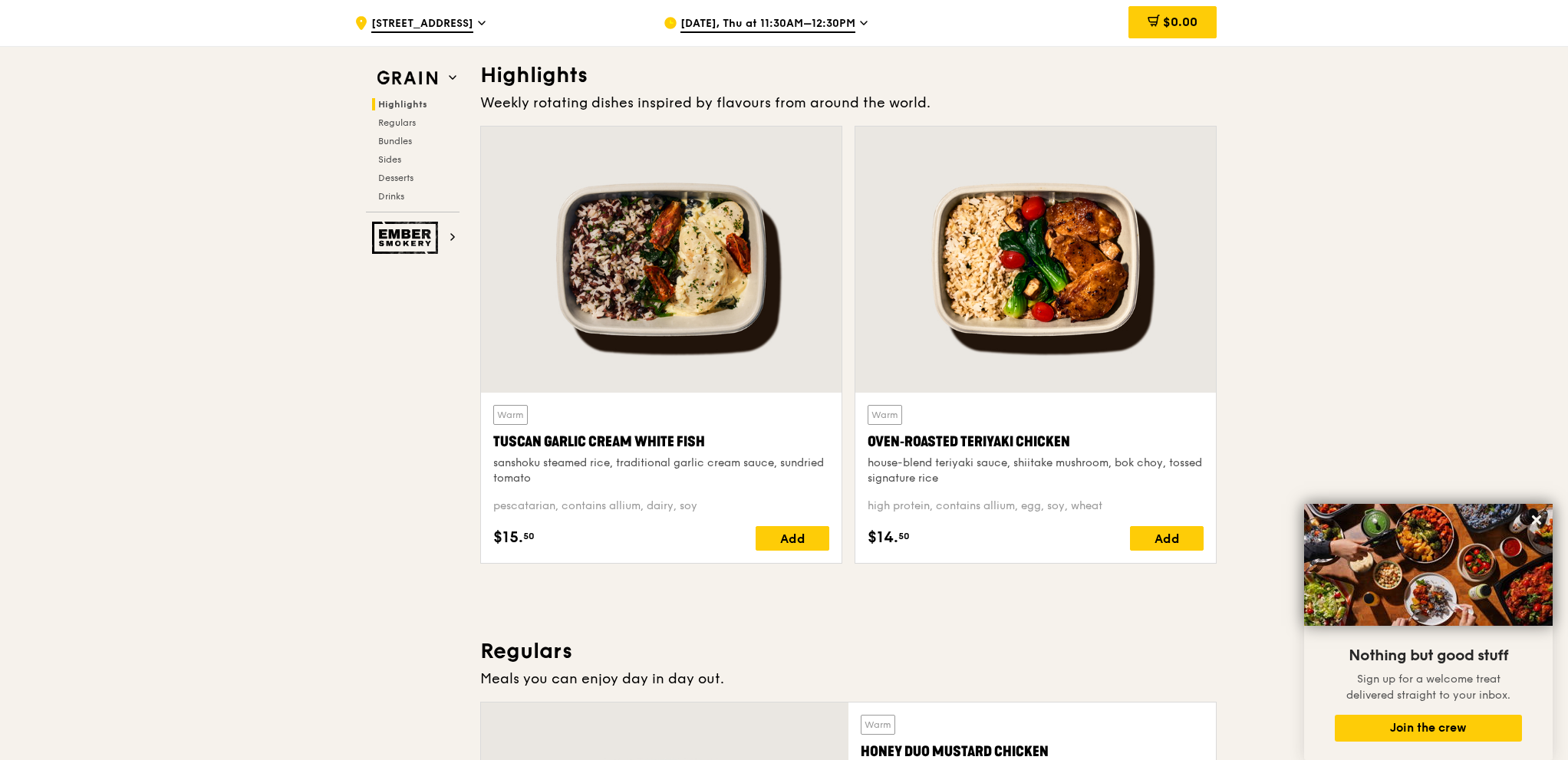
drag, startPoint x: 886, startPoint y: 486, endPoint x: 842, endPoint y: 450, distance: 56.9
click at [842, 450] on div "Warm Tuscan Garlic Cream White Fish sanshoku steamed rice, traditional garlic c…" at bounding box center [848, 350] width 749 height 450
click at [982, 488] on div "Warm Oven‑Roasted Teriyaki Chicken house-blend teriyaki sauce, shiitake mushroo…" at bounding box center [1035, 477] width 336 height 146
drag, startPoint x: 1115, startPoint y: 508, endPoint x: 868, endPoint y: 447, distance: 254.4
click at [868, 447] on div "Warm Oven‑Roasted Teriyaki Chicken house-blend teriyaki sauce, shiitake mushroo…" at bounding box center [1035, 477] width 336 height 146
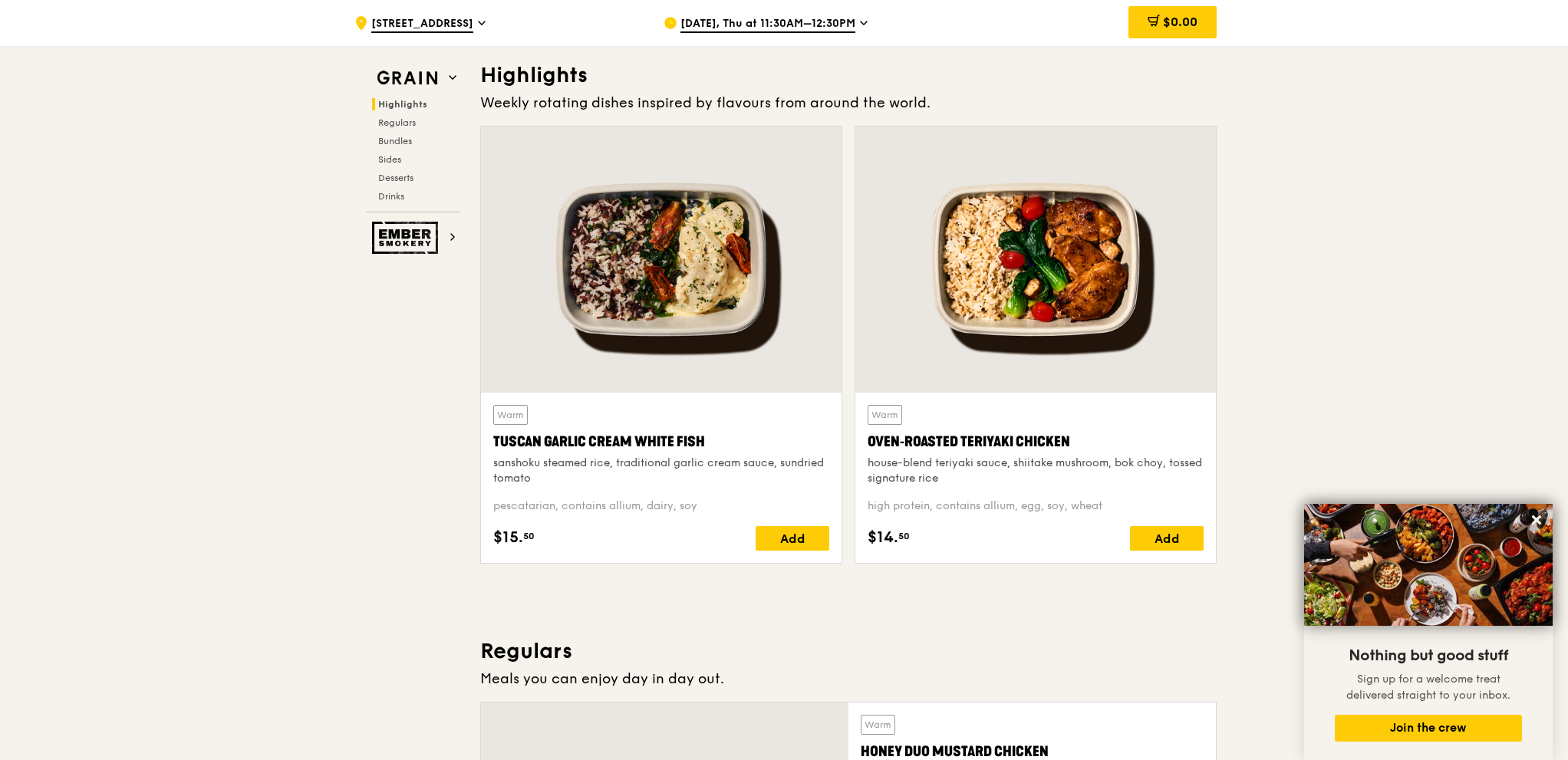
copy div "Oven‑Roasted Teriyaki Chicken house-blend teriyaki sauce, shiitake mushroom, bo…"
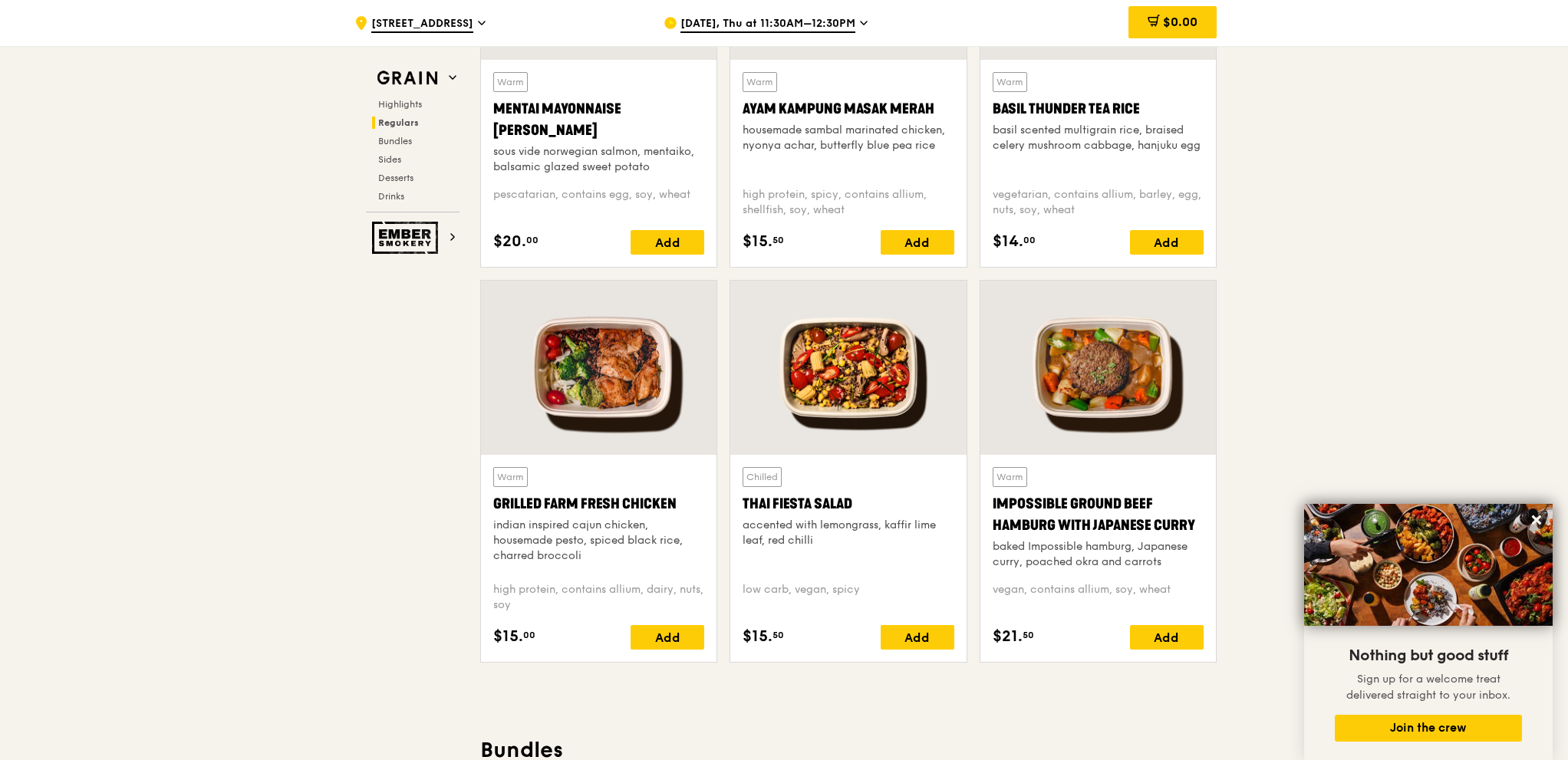
scroll to position [1611, 0]
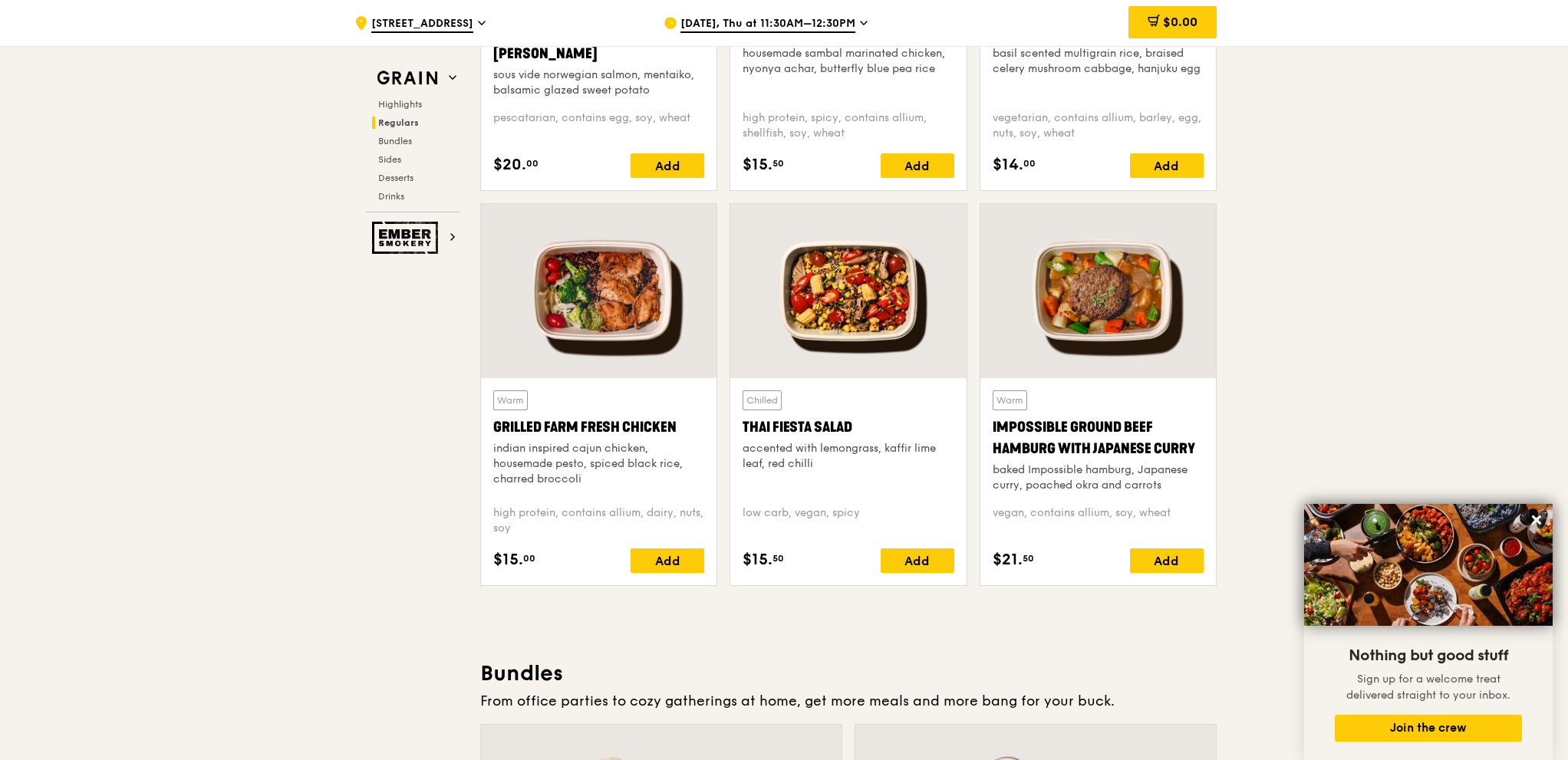
click at [1132, 374] on div at bounding box center [1098, 291] width 236 height 174
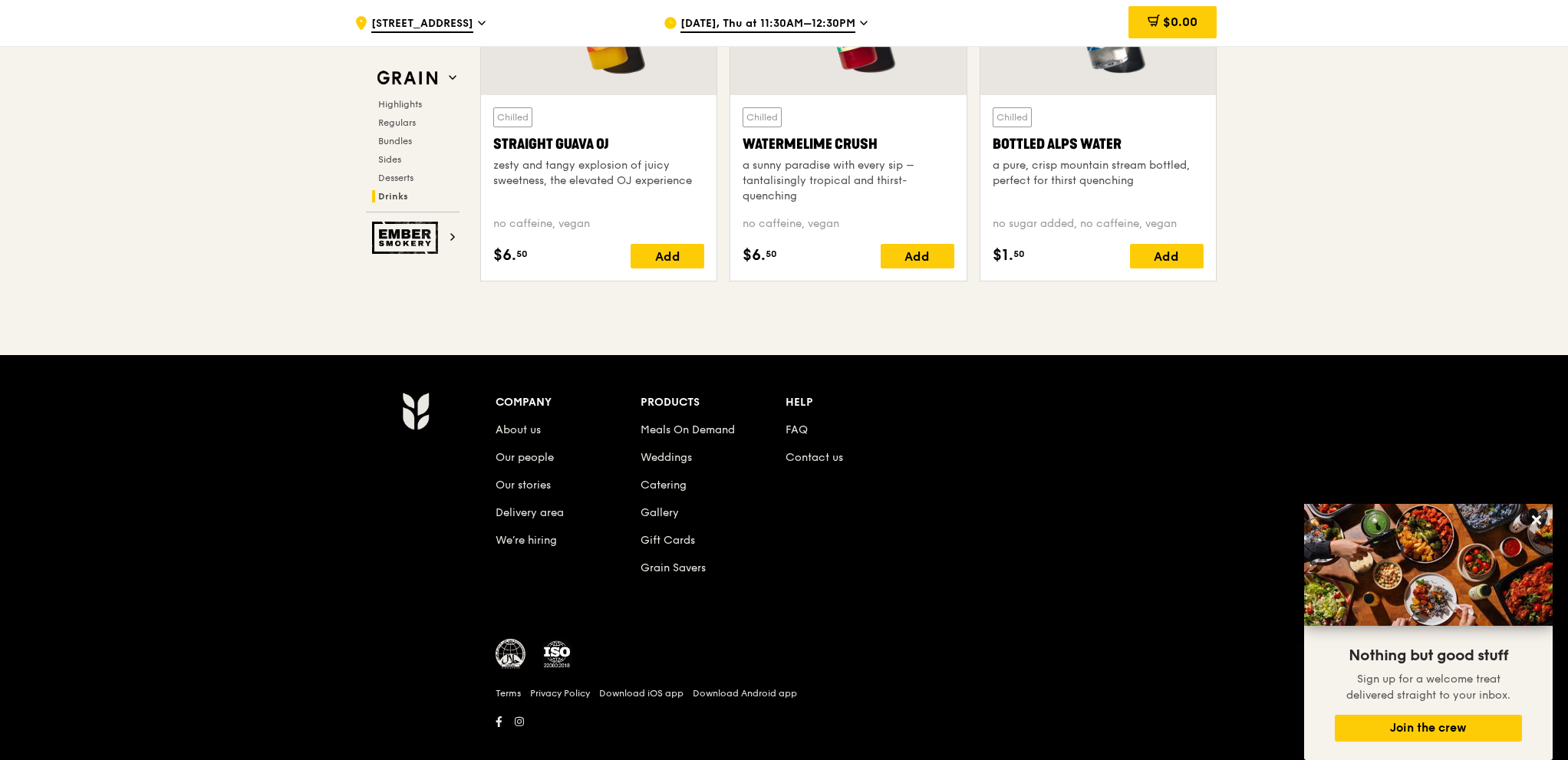
scroll to position [6247, 0]
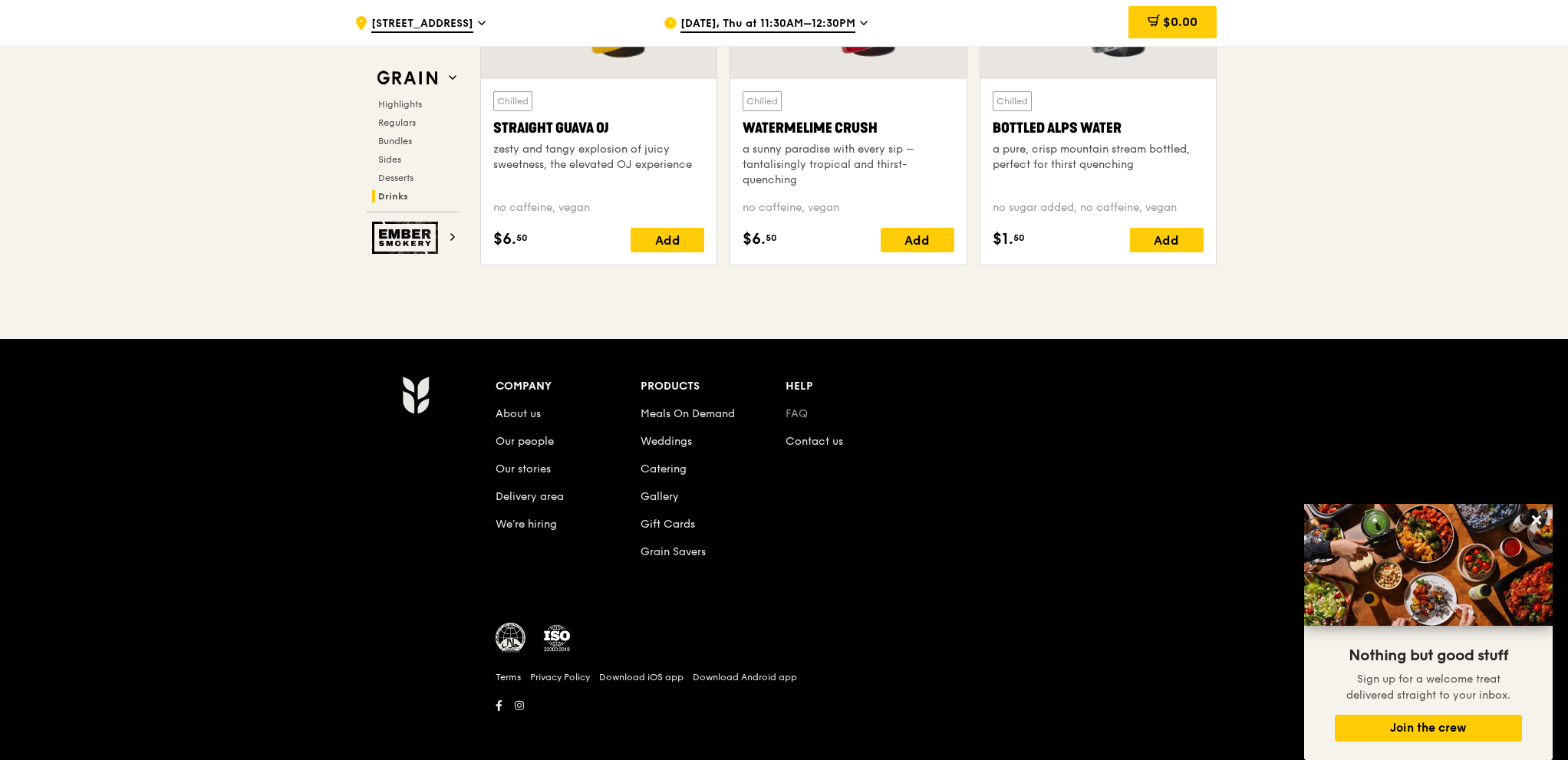
click at [798, 407] on link "FAQ" at bounding box center [797, 413] width 22 height 13
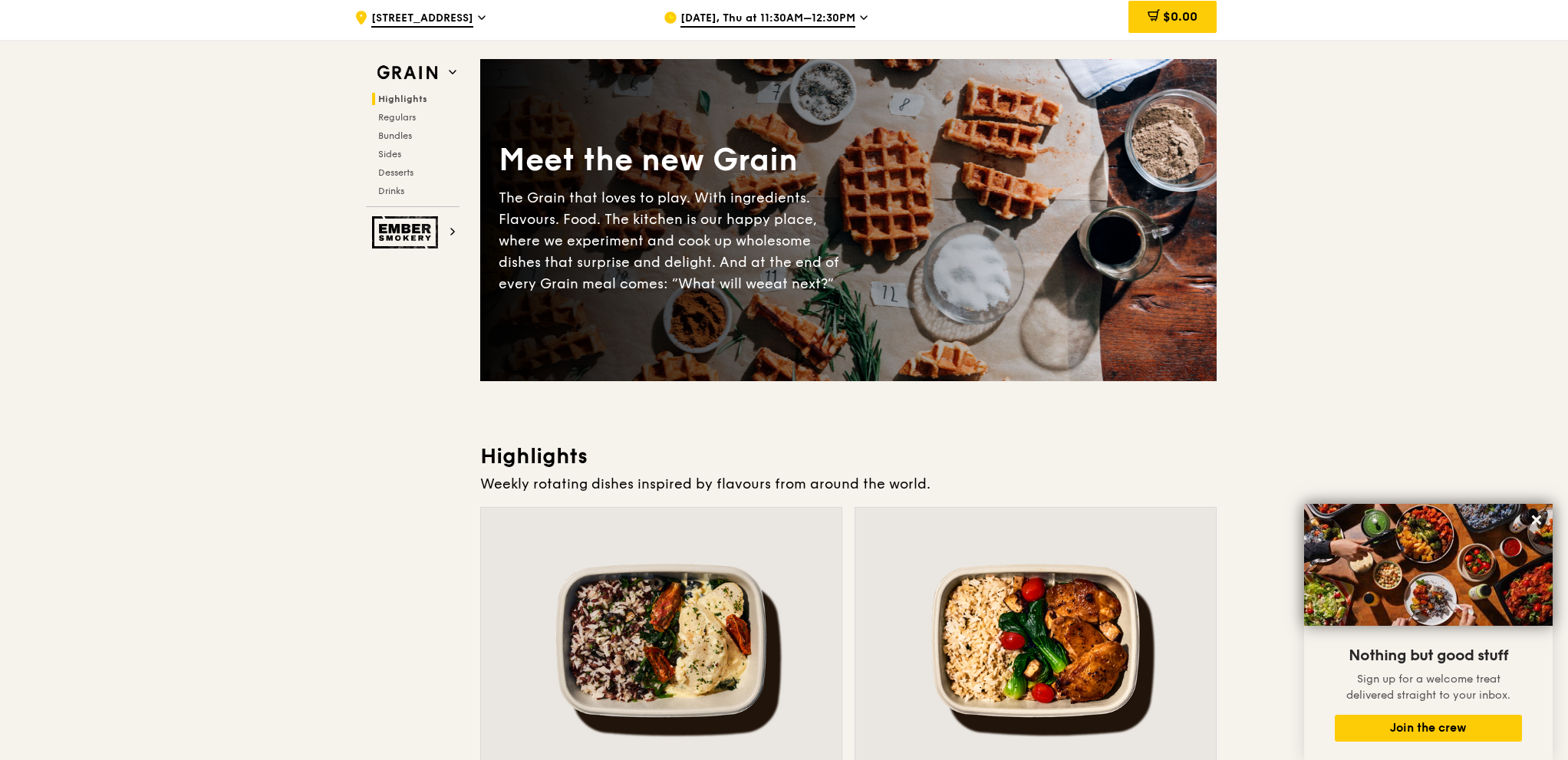
scroll to position [0, 0]
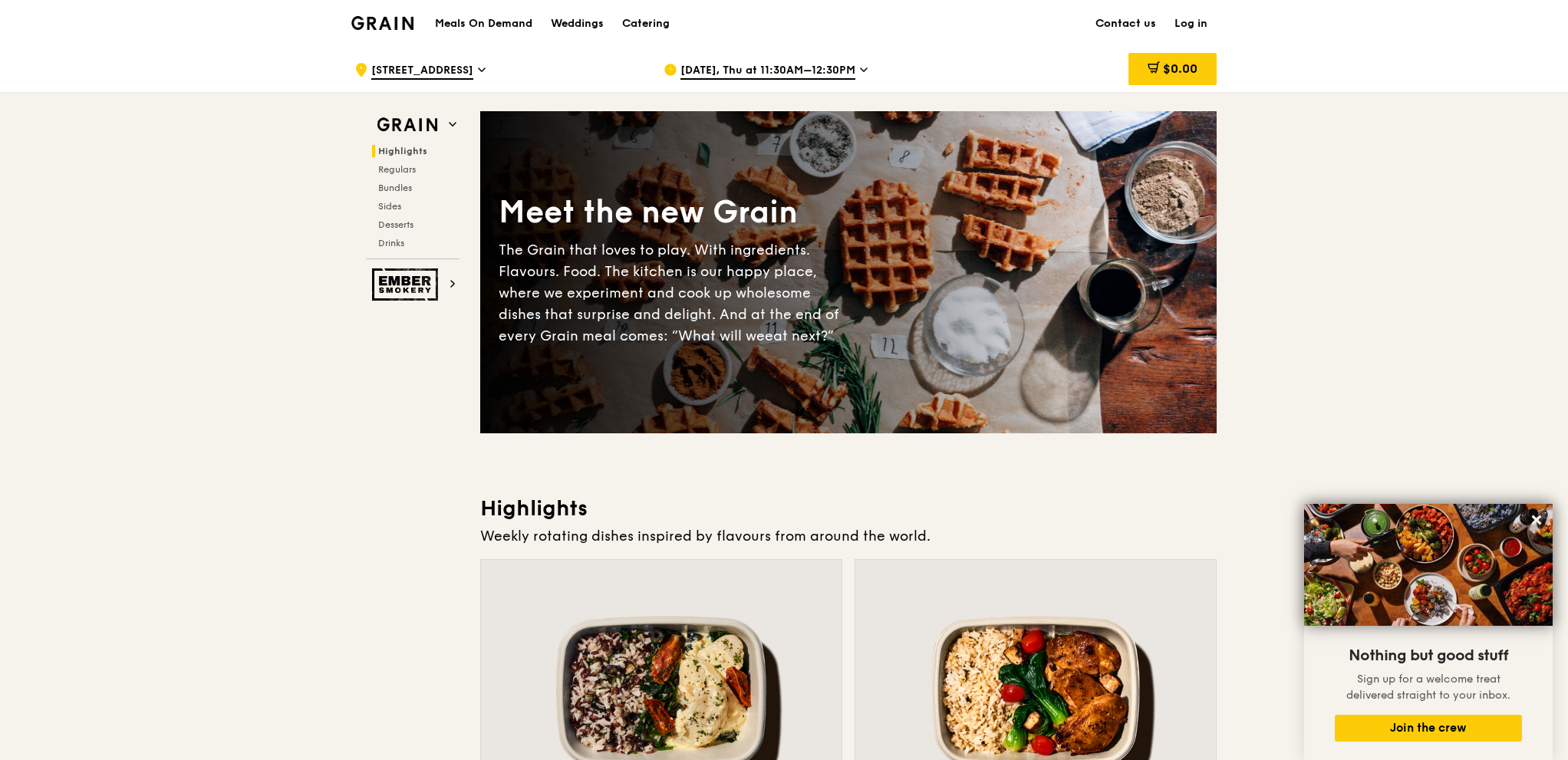
click at [1129, 15] on link "Contact us" at bounding box center [1126, 24] width 79 height 46
